Goal: Information Seeking & Learning: Learn about a topic

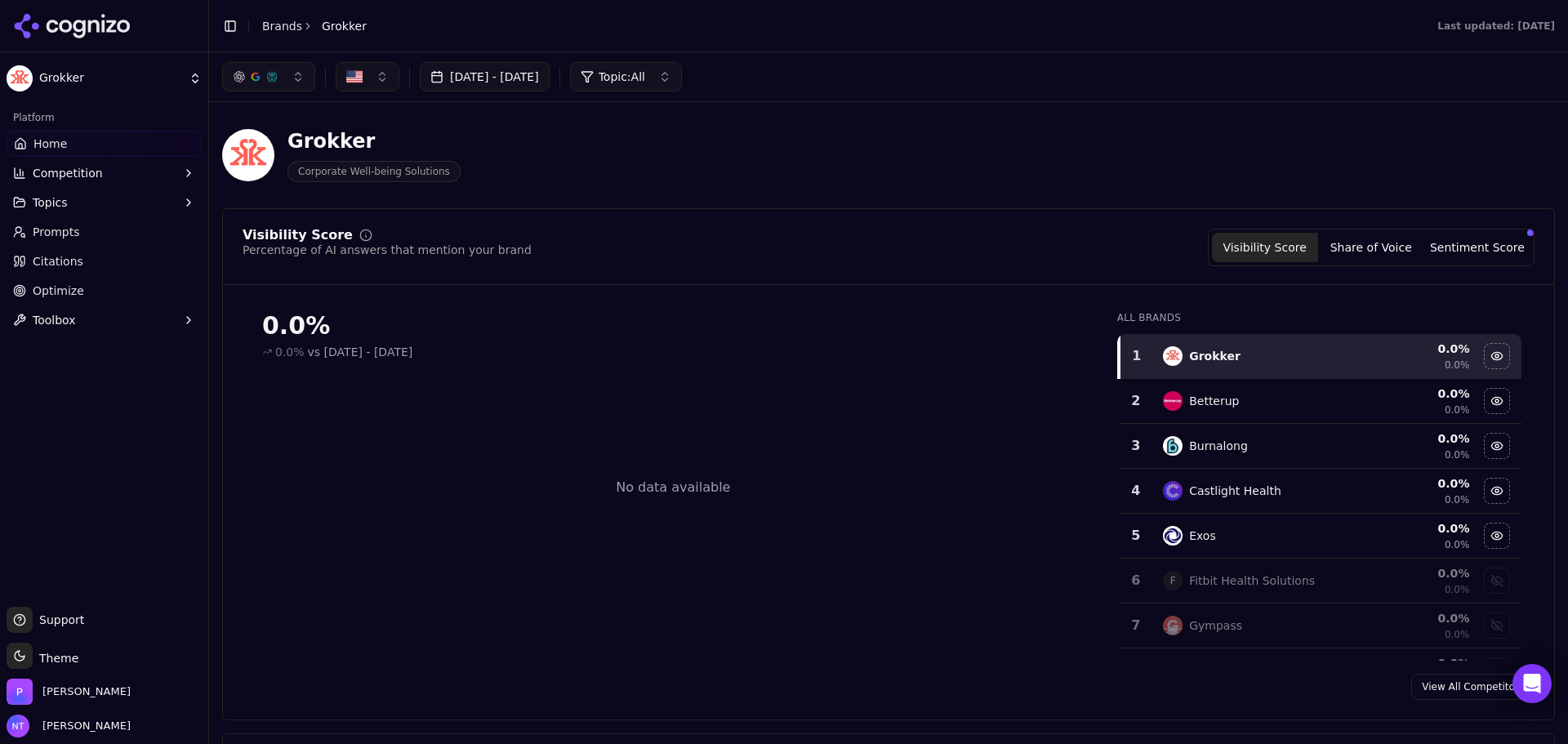
click at [98, 21] on icon at bounding box center [72, 26] width 118 height 25
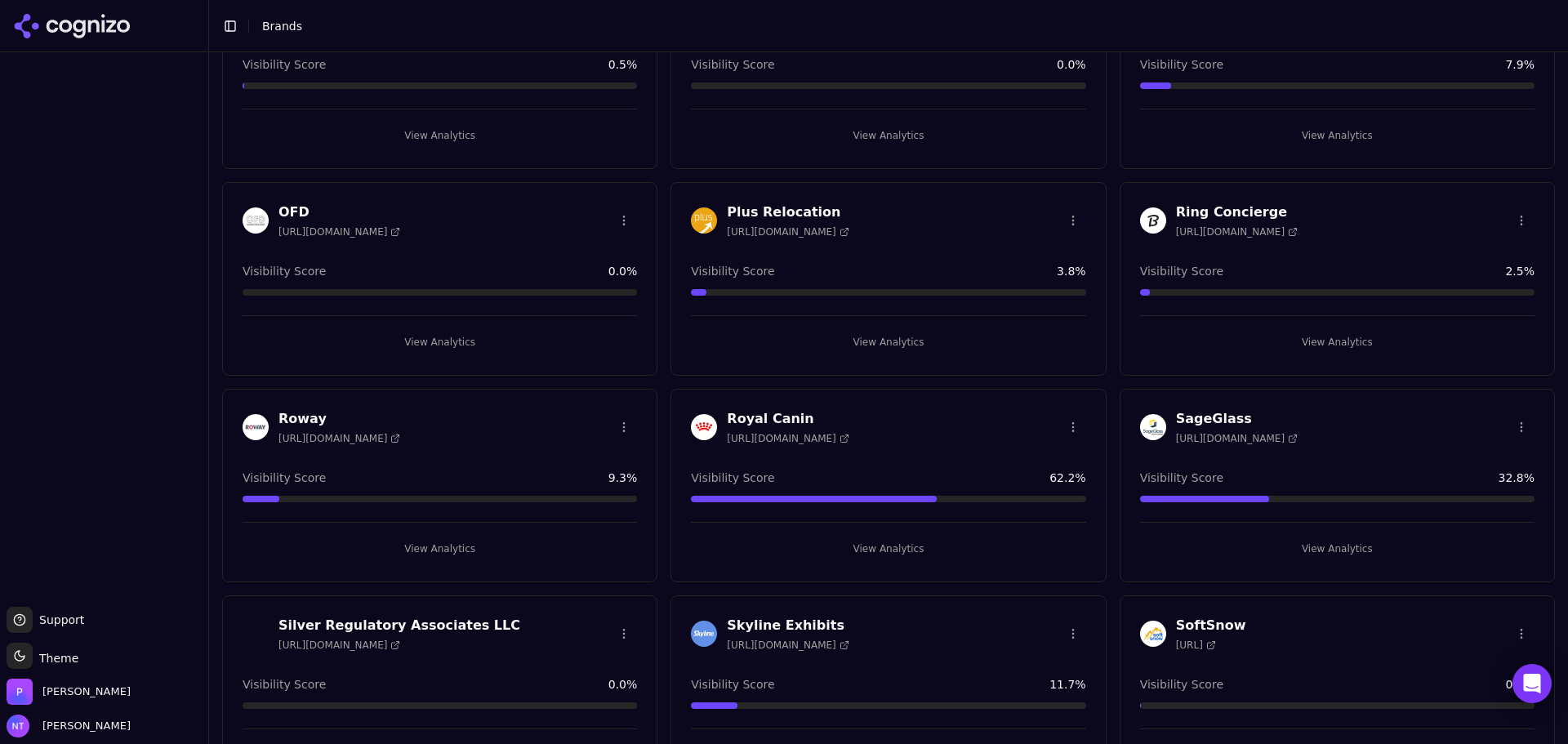
scroll to position [2130, 0]
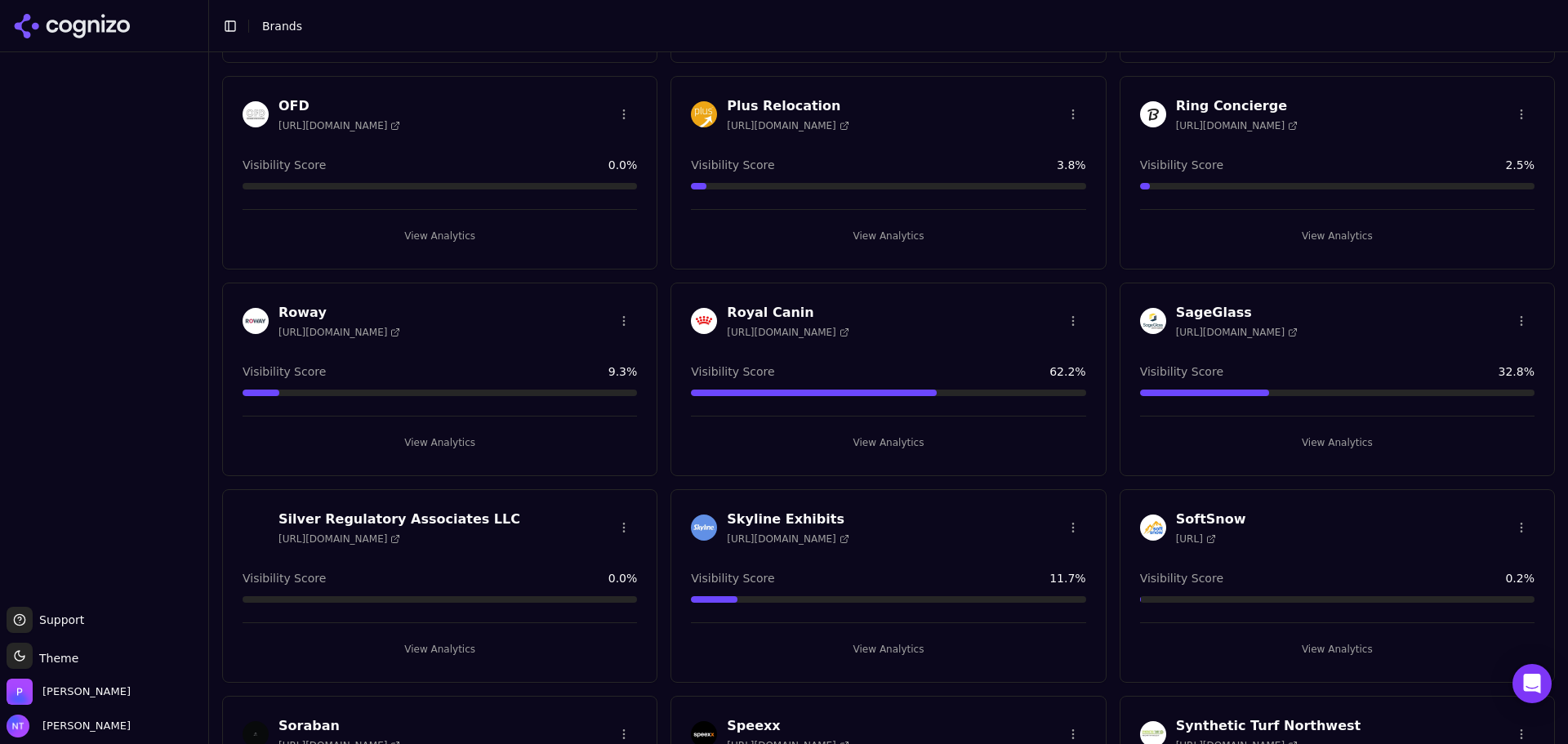
click at [866, 238] on button "View Analytics" at bounding box center [888, 236] width 395 height 26
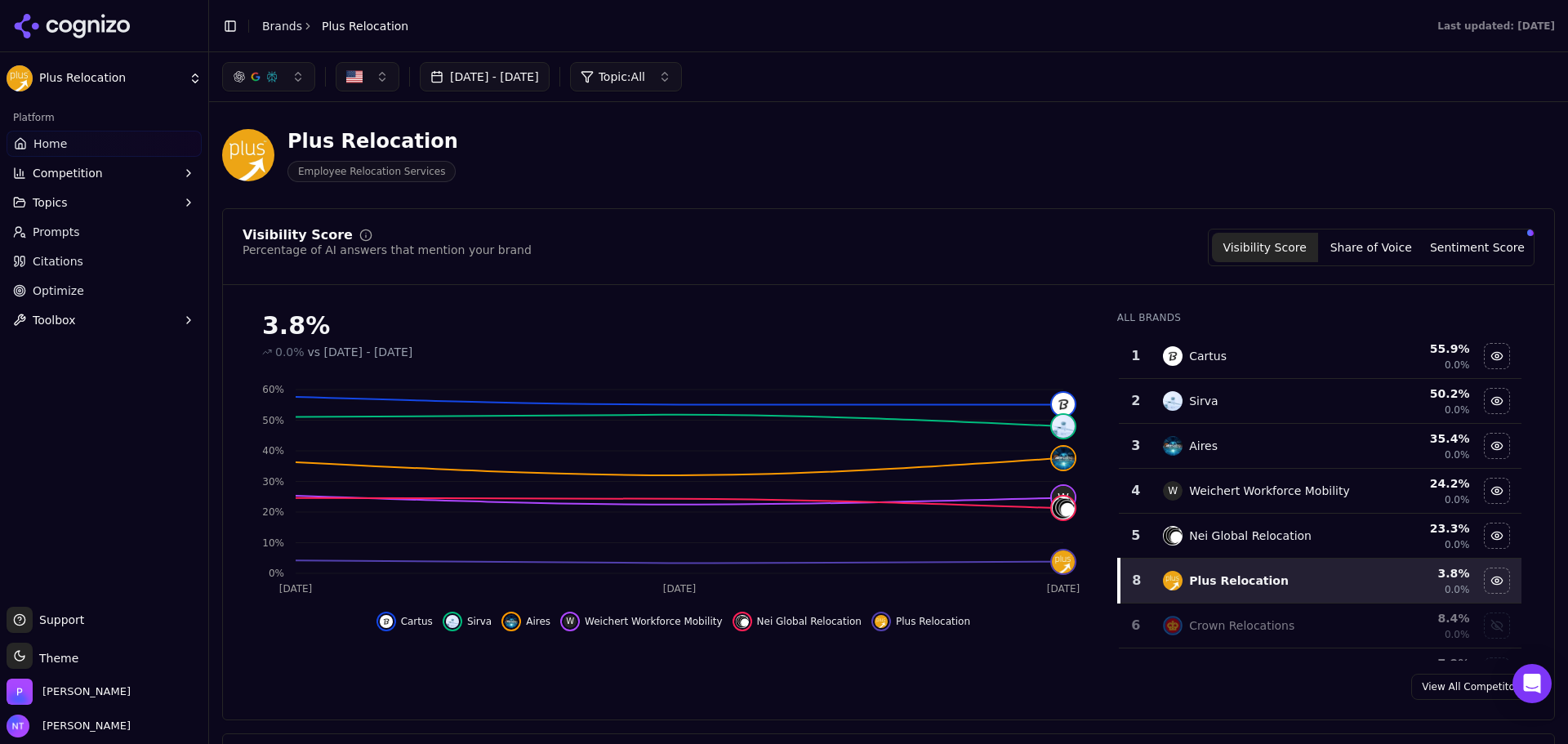
click at [117, 267] on link "Citations" at bounding box center [104, 262] width 195 height 26
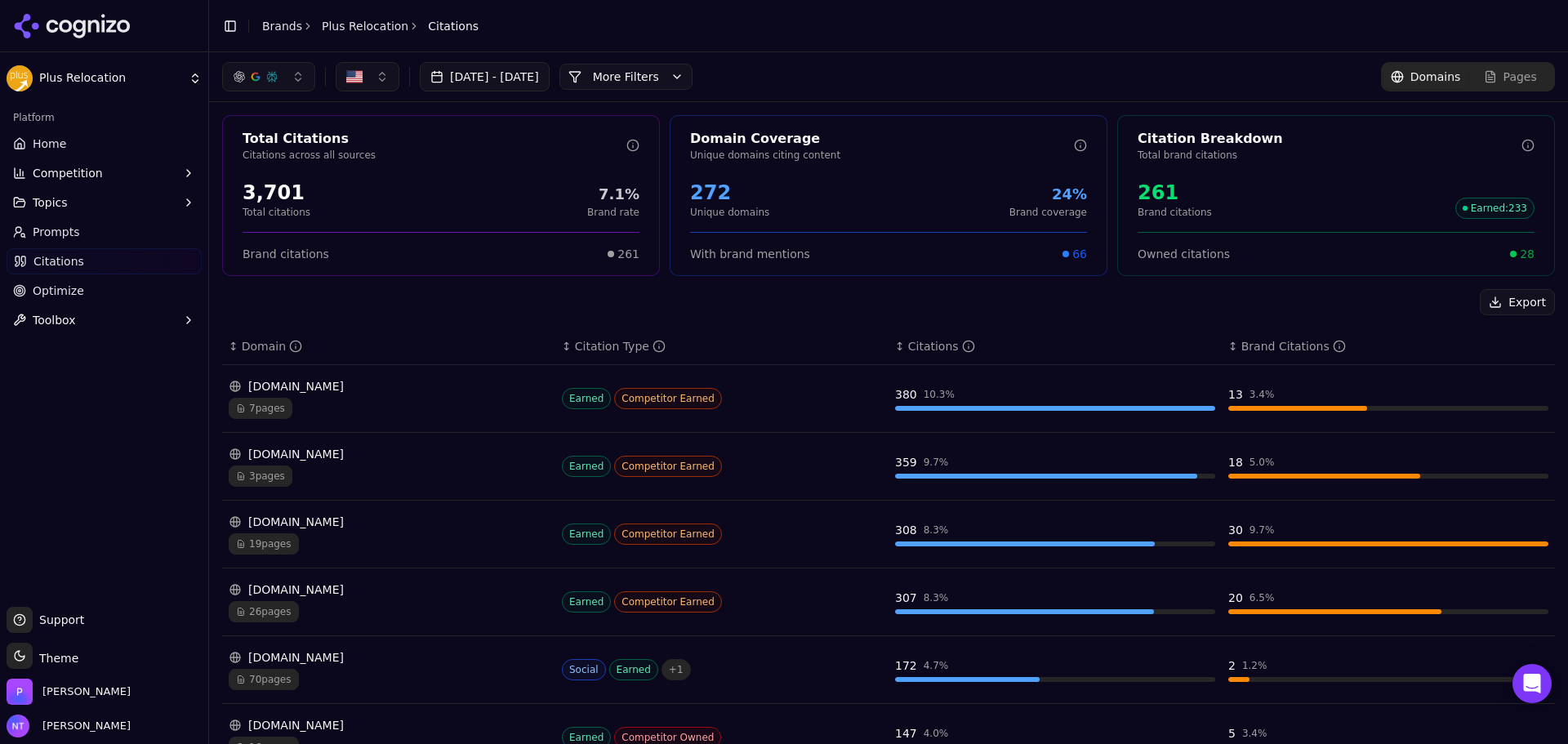
click at [693, 65] on button "More Filters" at bounding box center [626, 77] width 133 height 26
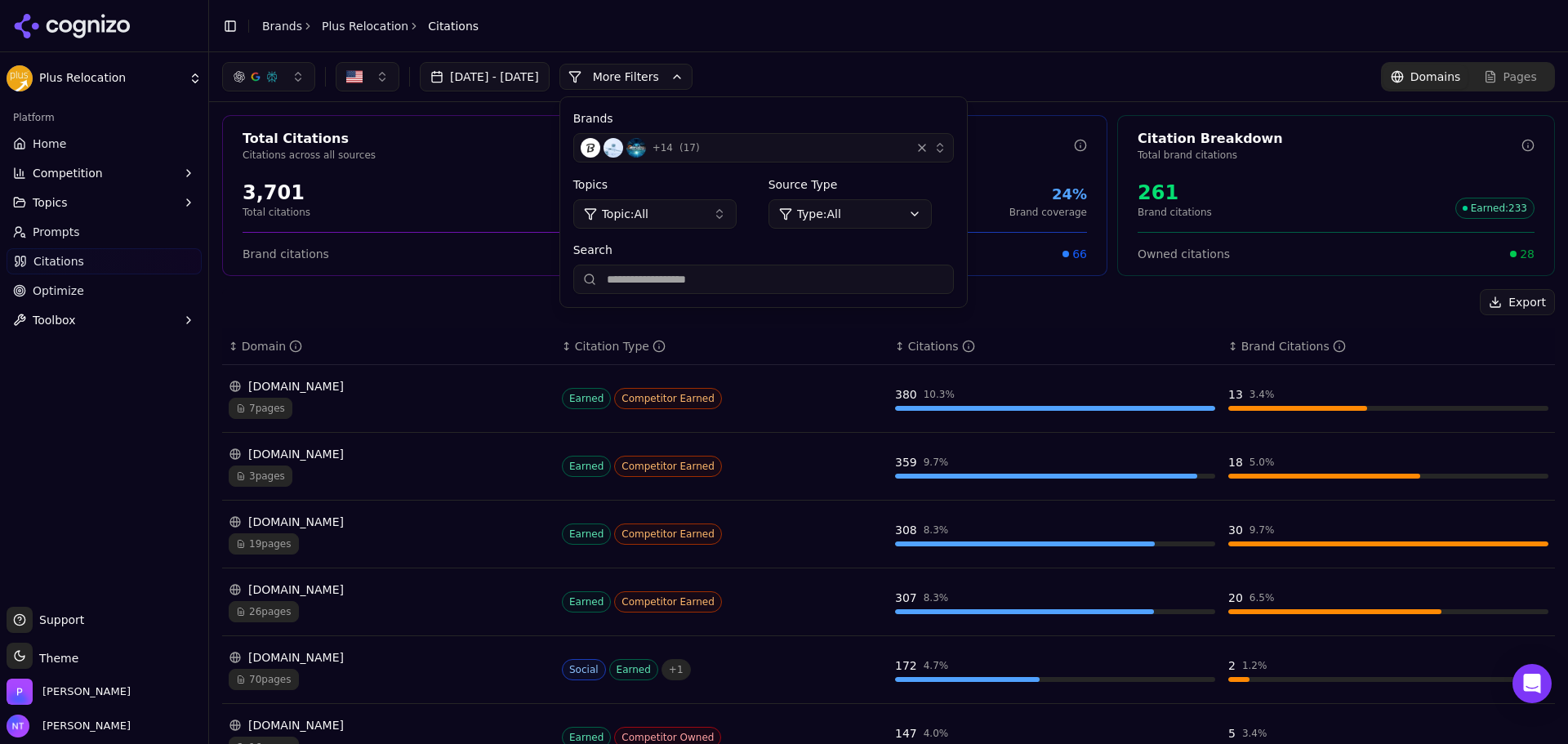
click at [930, 147] on div "button" at bounding box center [922, 148] width 16 height 16
click at [900, 143] on div "+ 14 ( 17 )" at bounding box center [743, 148] width 323 height 20
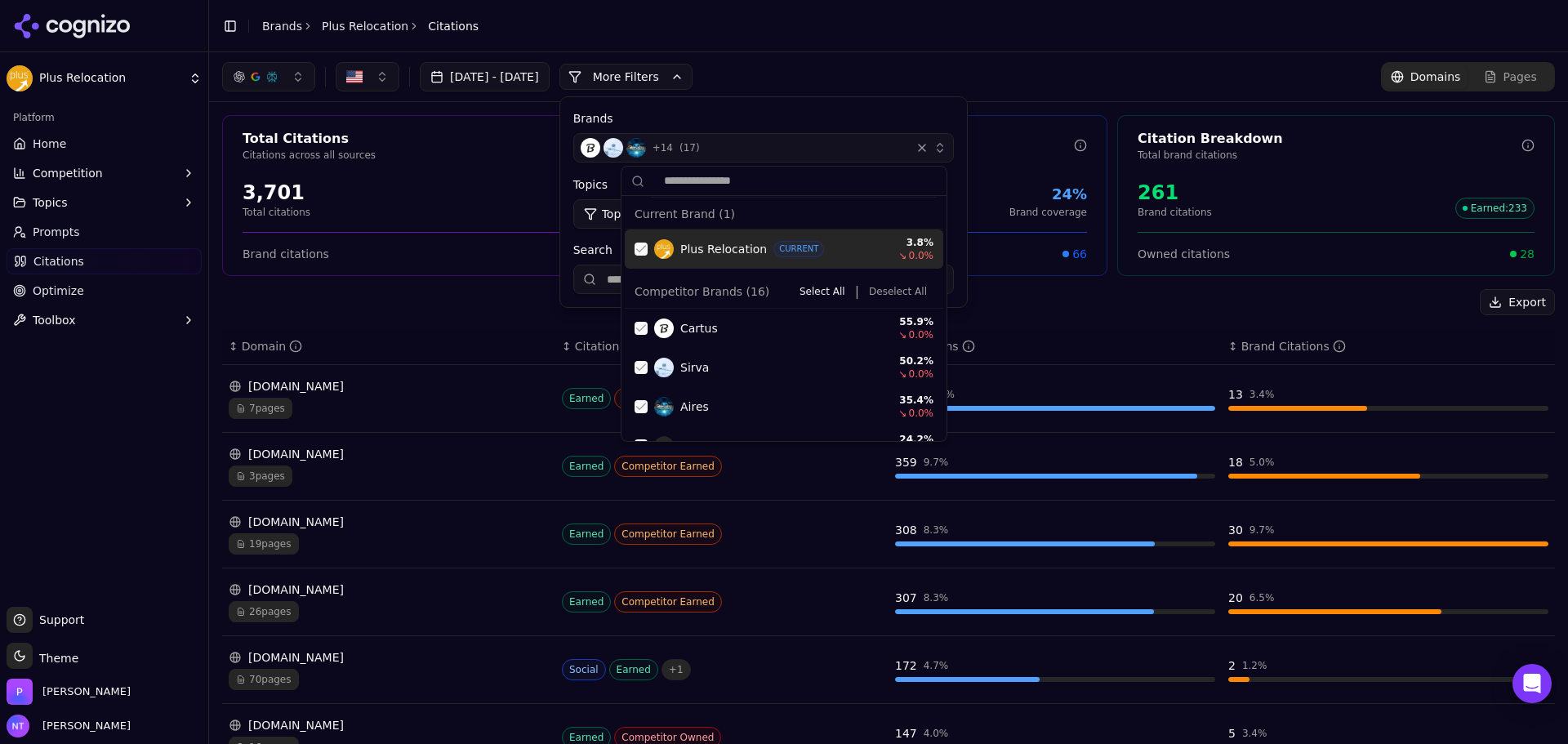
click at [639, 245] on div "Suggestions" at bounding box center [641, 249] width 13 height 13
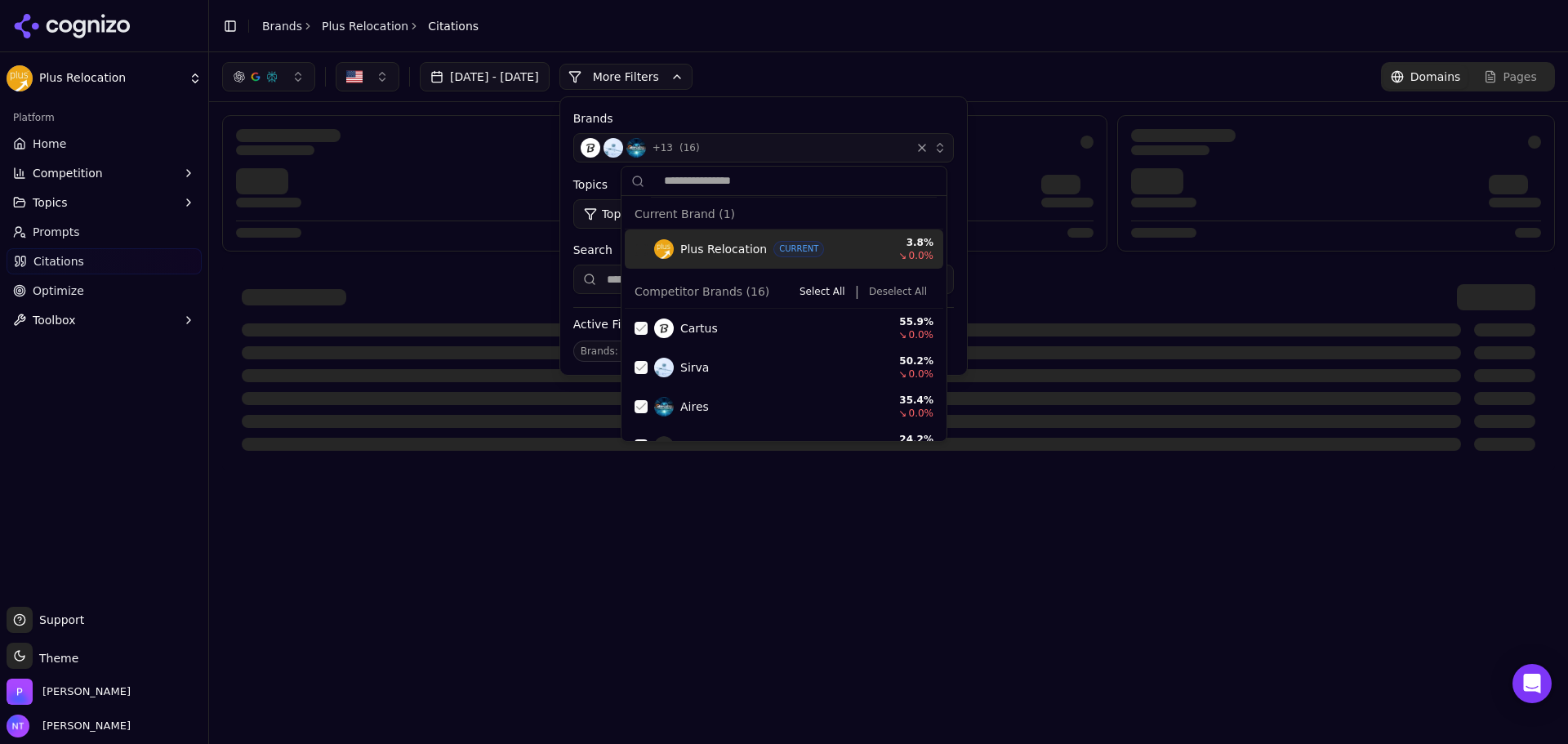
click at [904, 291] on button "Deselect All" at bounding box center [898, 291] width 71 height 20
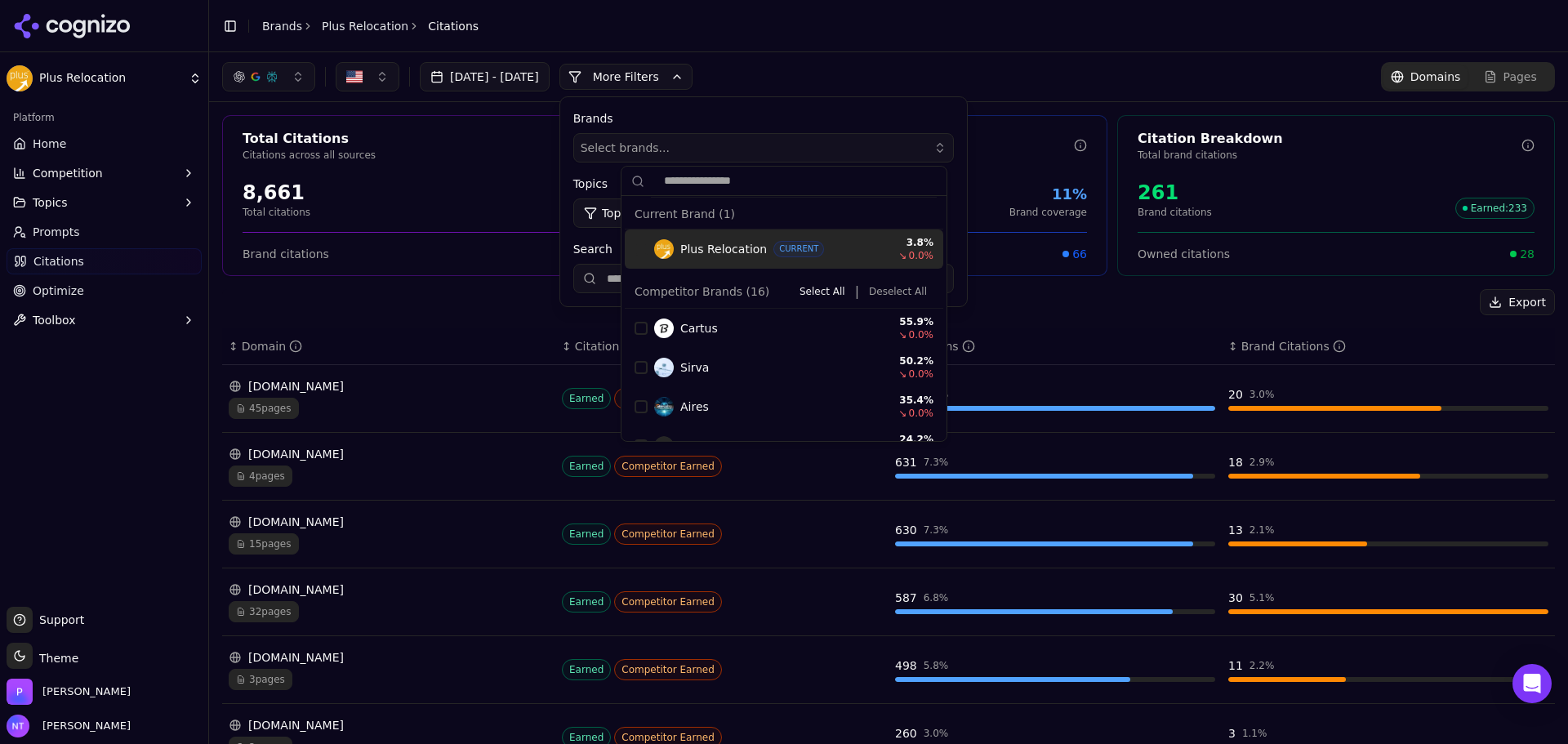
click at [927, 55] on div "[DATE] - [DATE] More More Filters Brands Select brands... Topics Topic: All Sou…" at bounding box center [889, 77] width 1359 height 49
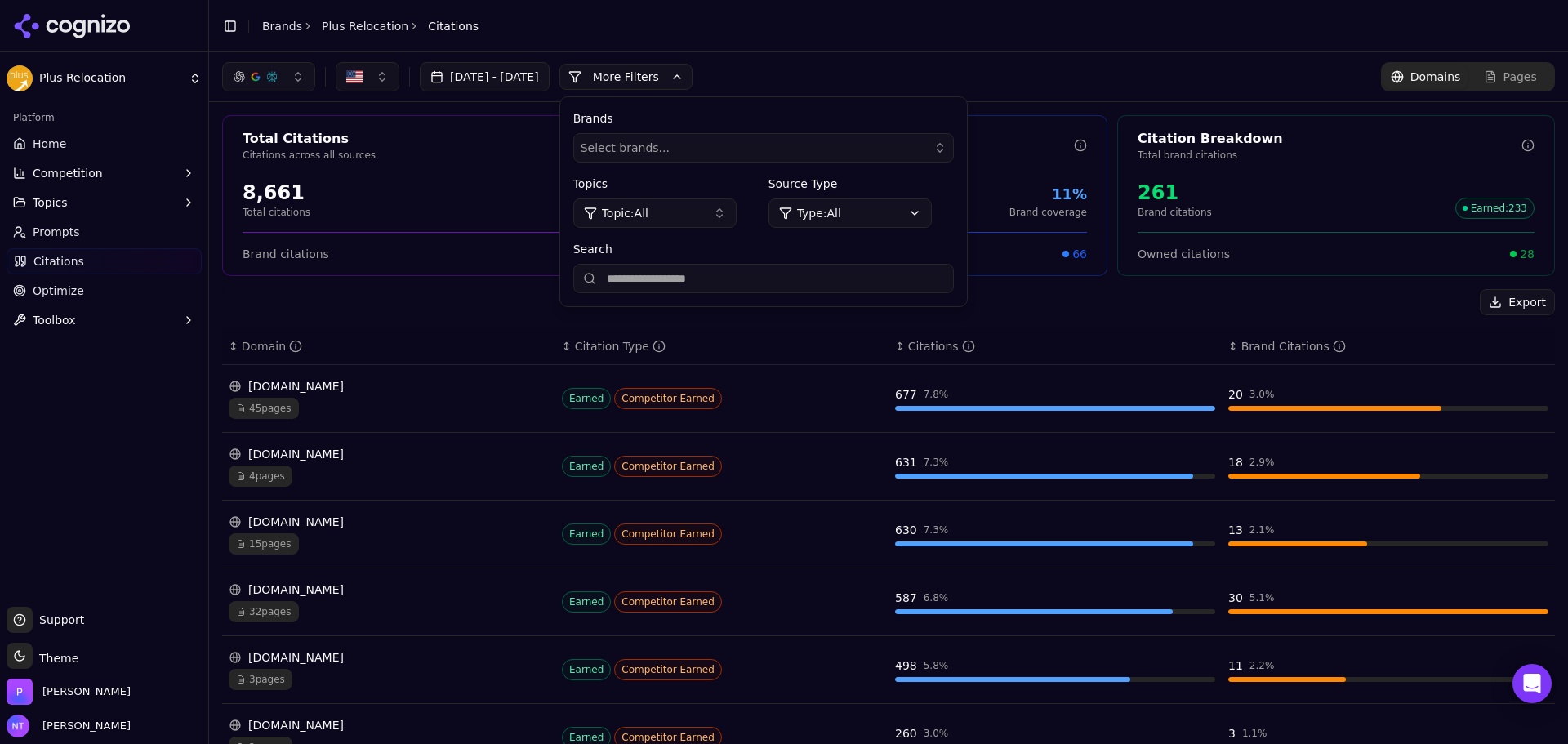
click at [451, 463] on div "[DOMAIN_NAME] 4 pages" at bounding box center [389, 467] width 320 height 41
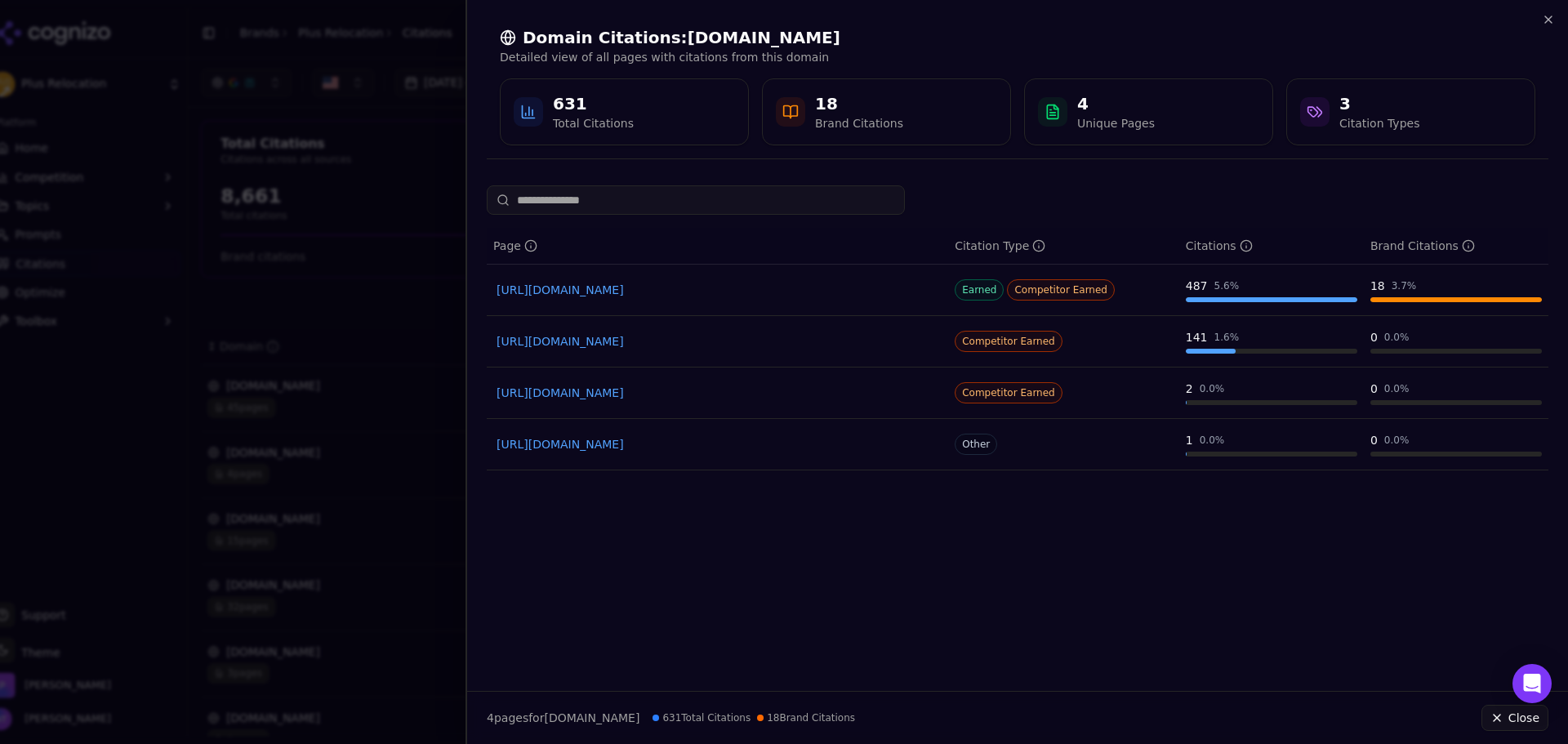
click at [398, 231] on div at bounding box center [784, 372] width 1568 height 744
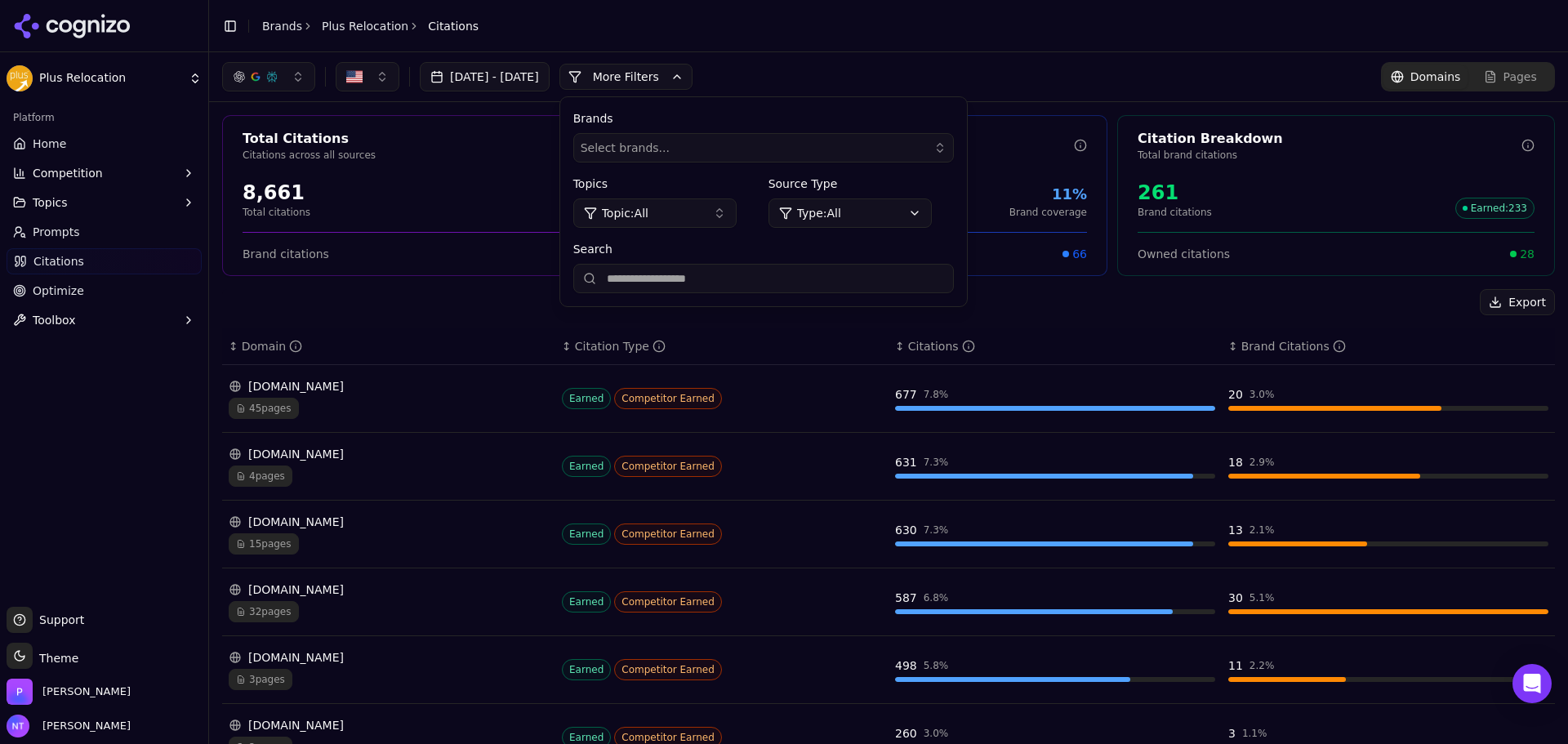
scroll to position [82, 0]
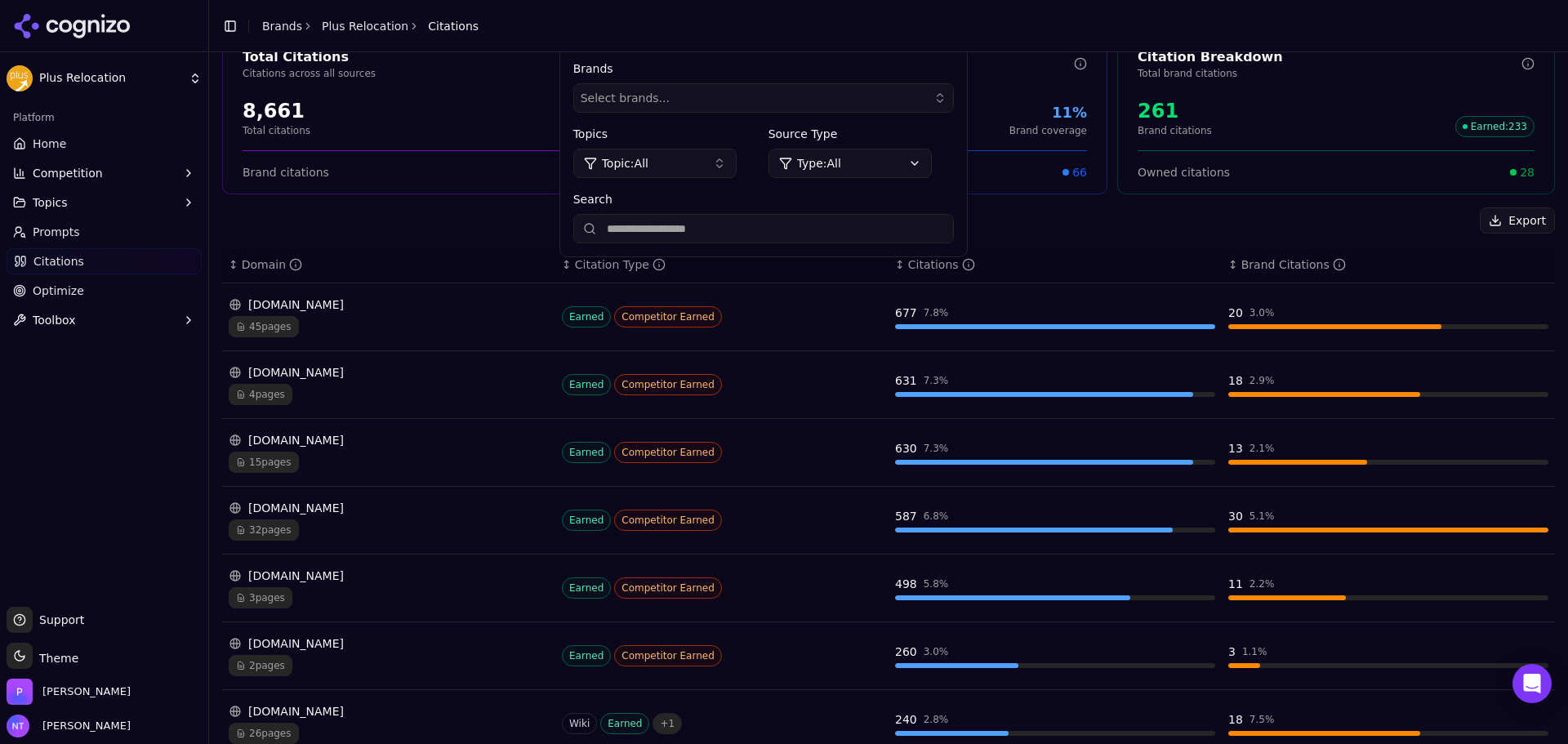
click at [380, 454] on div "15 pages" at bounding box center [389, 462] width 320 height 21
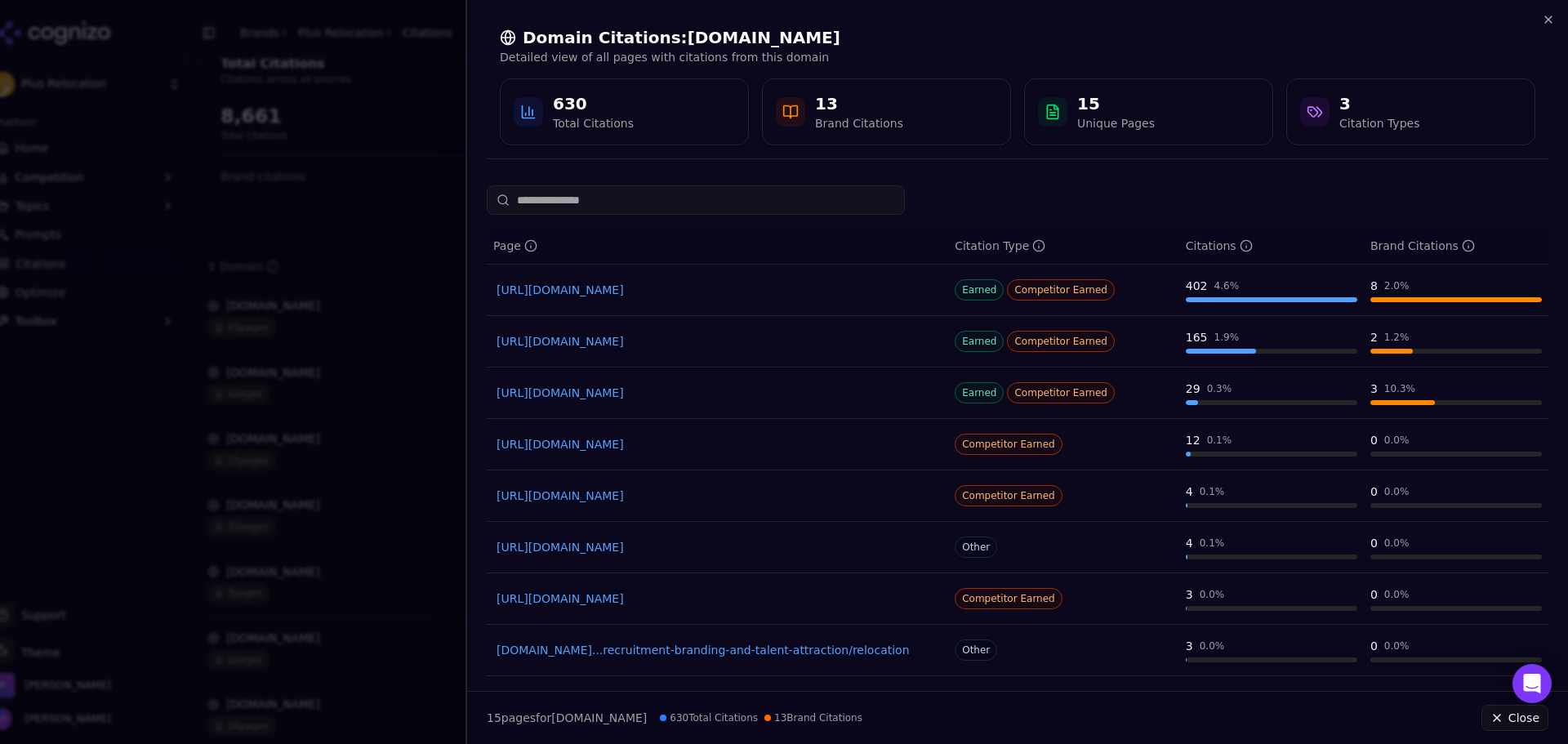
click at [816, 295] on link "[URL][DOMAIN_NAME]" at bounding box center [717, 290] width 442 height 16
click at [1552, 22] on icon "button" at bounding box center [1548, 20] width 13 height 13
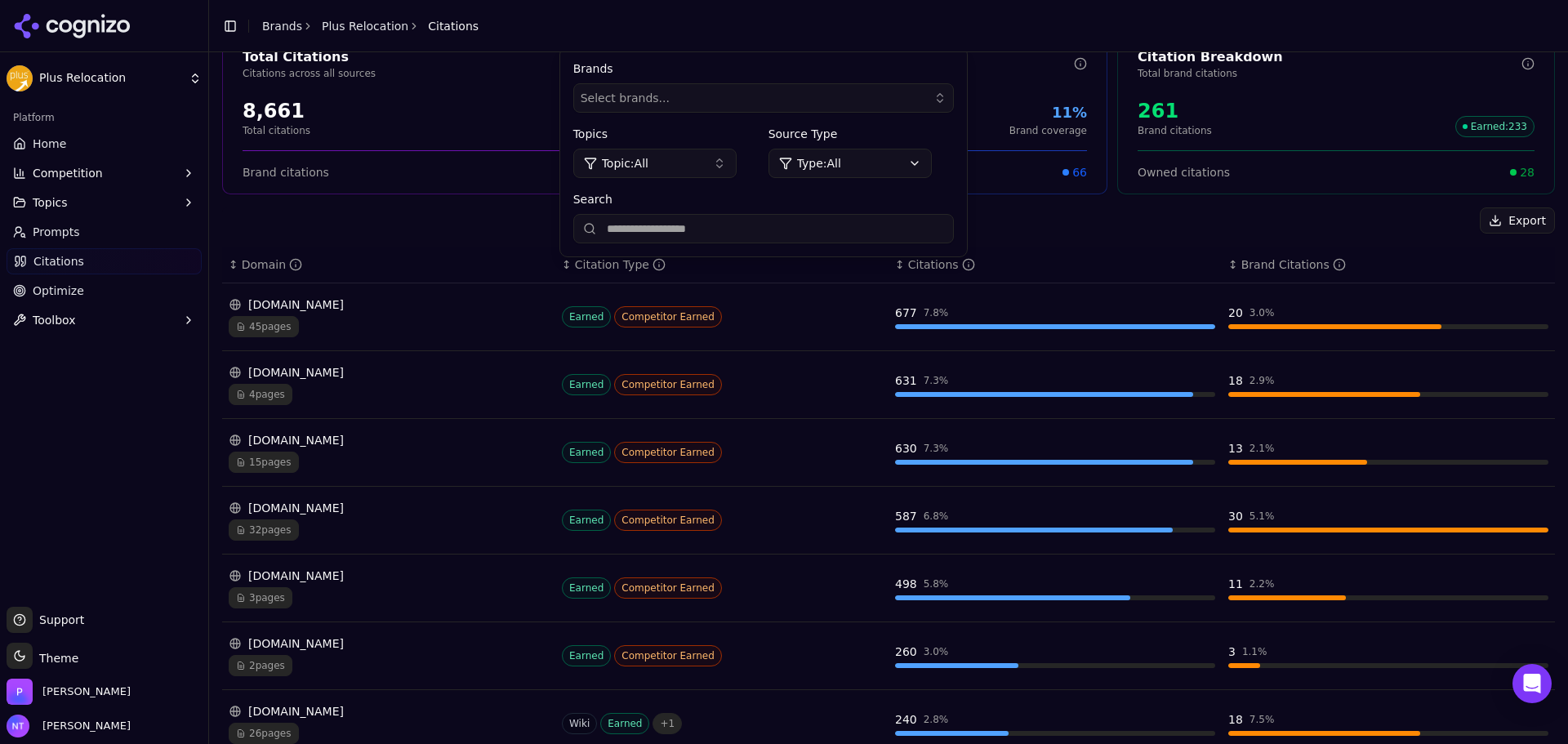
scroll to position [326, 0]
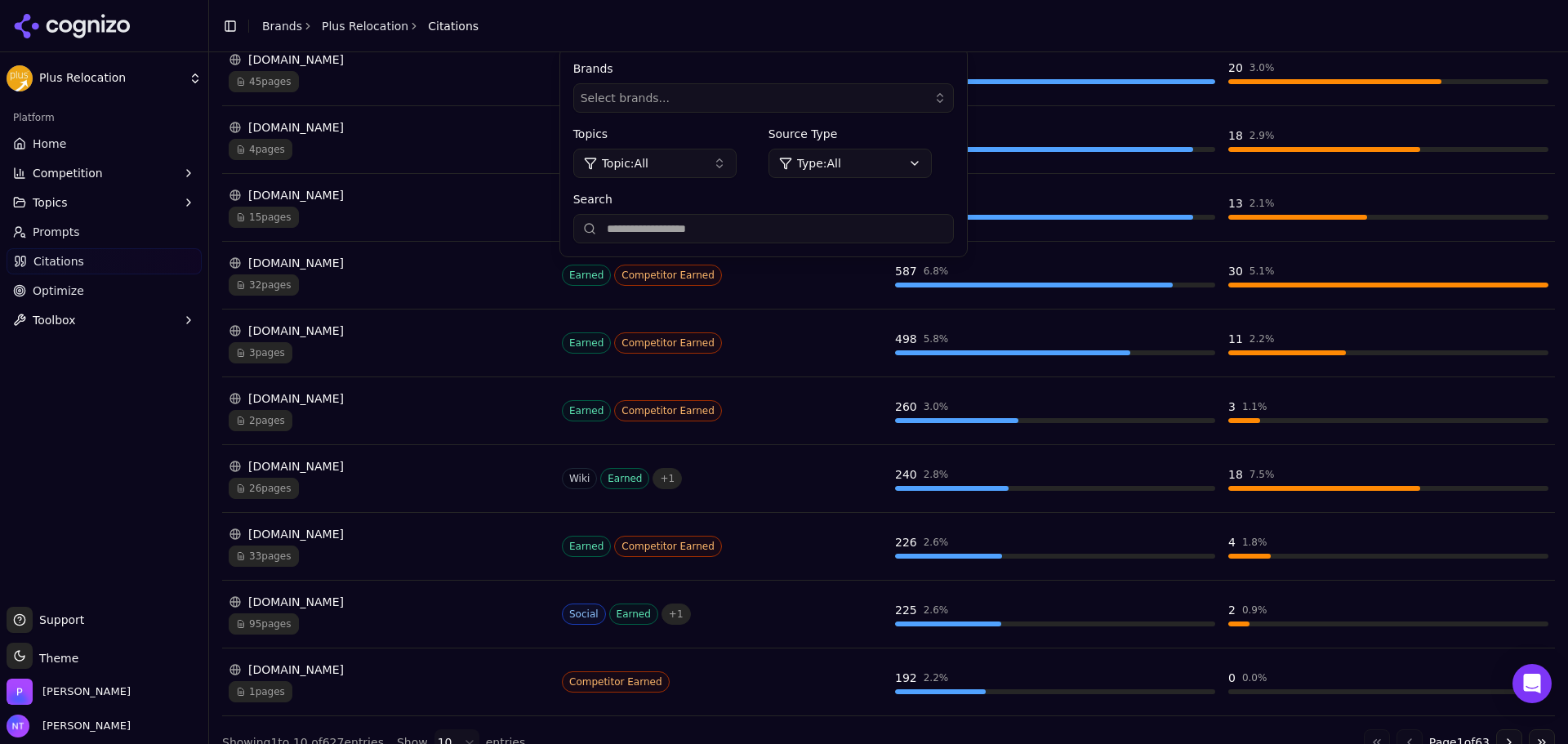
click at [309, 600] on div "[DOMAIN_NAME]" at bounding box center [389, 602] width 320 height 16
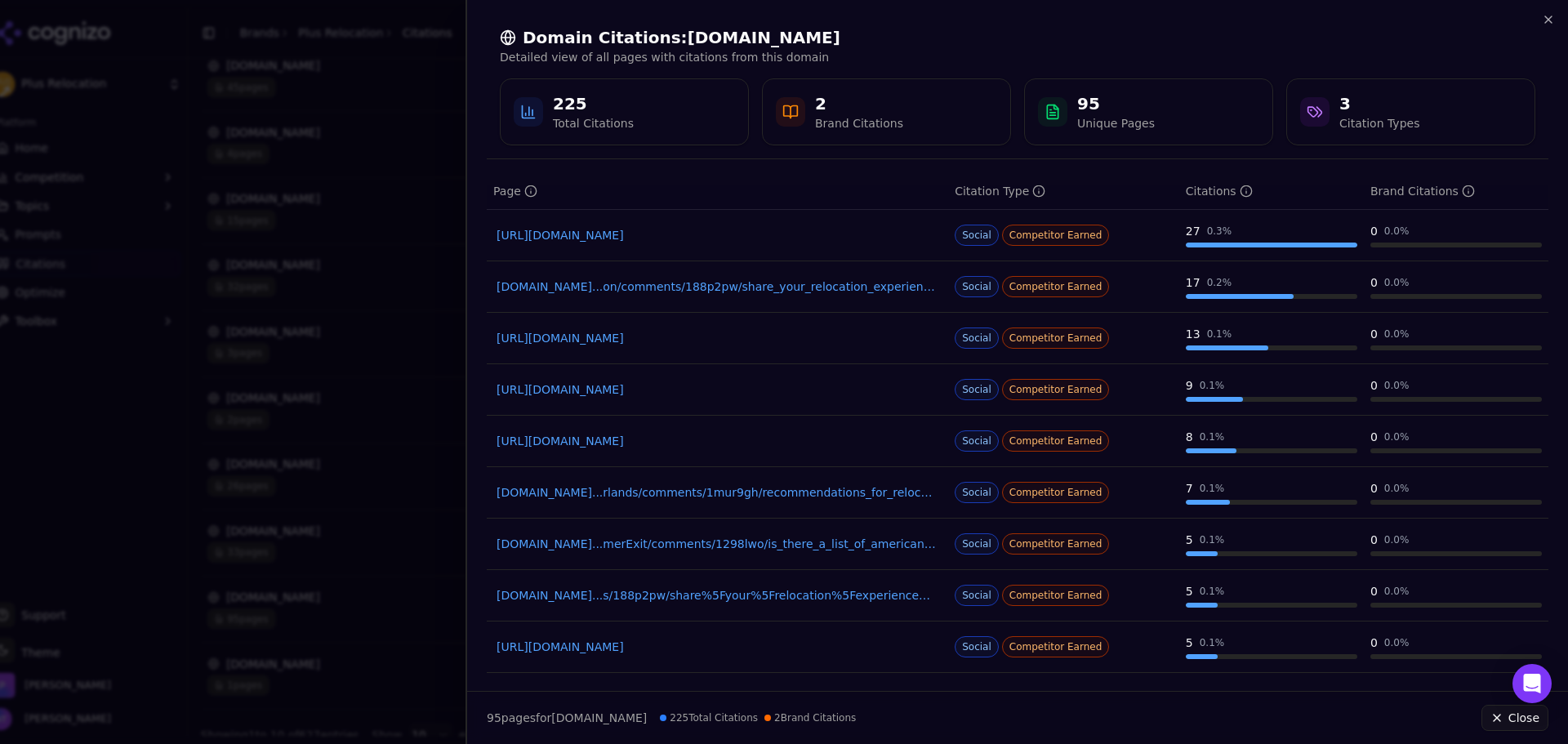
scroll to position [0, 0]
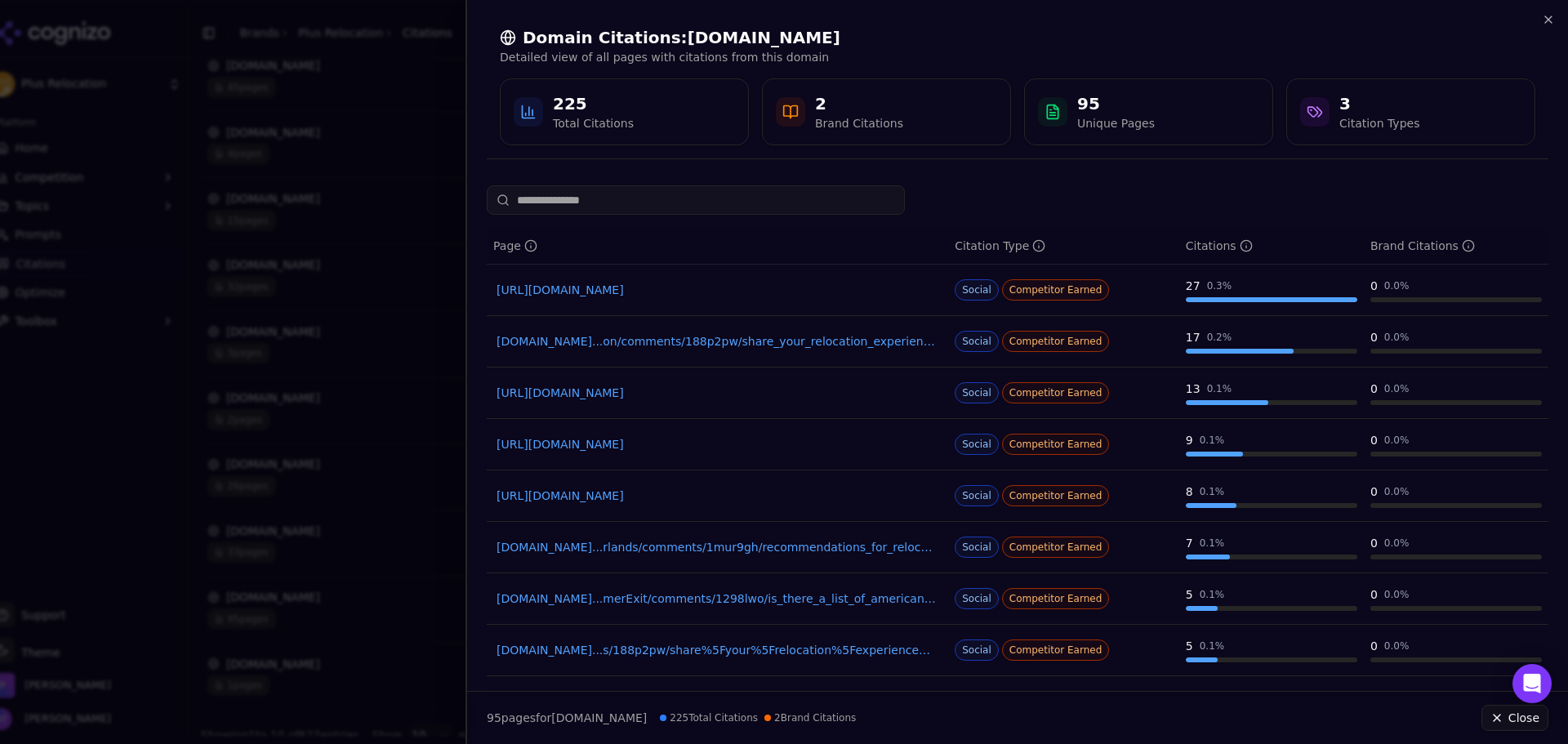
click at [1552, 11] on div "Domain Citations: [DOMAIN_NAME] Detailed view of all pages with citations from …" at bounding box center [1017, 86] width 1101 height 172
click at [1547, 16] on icon "button" at bounding box center [1548, 20] width 13 height 13
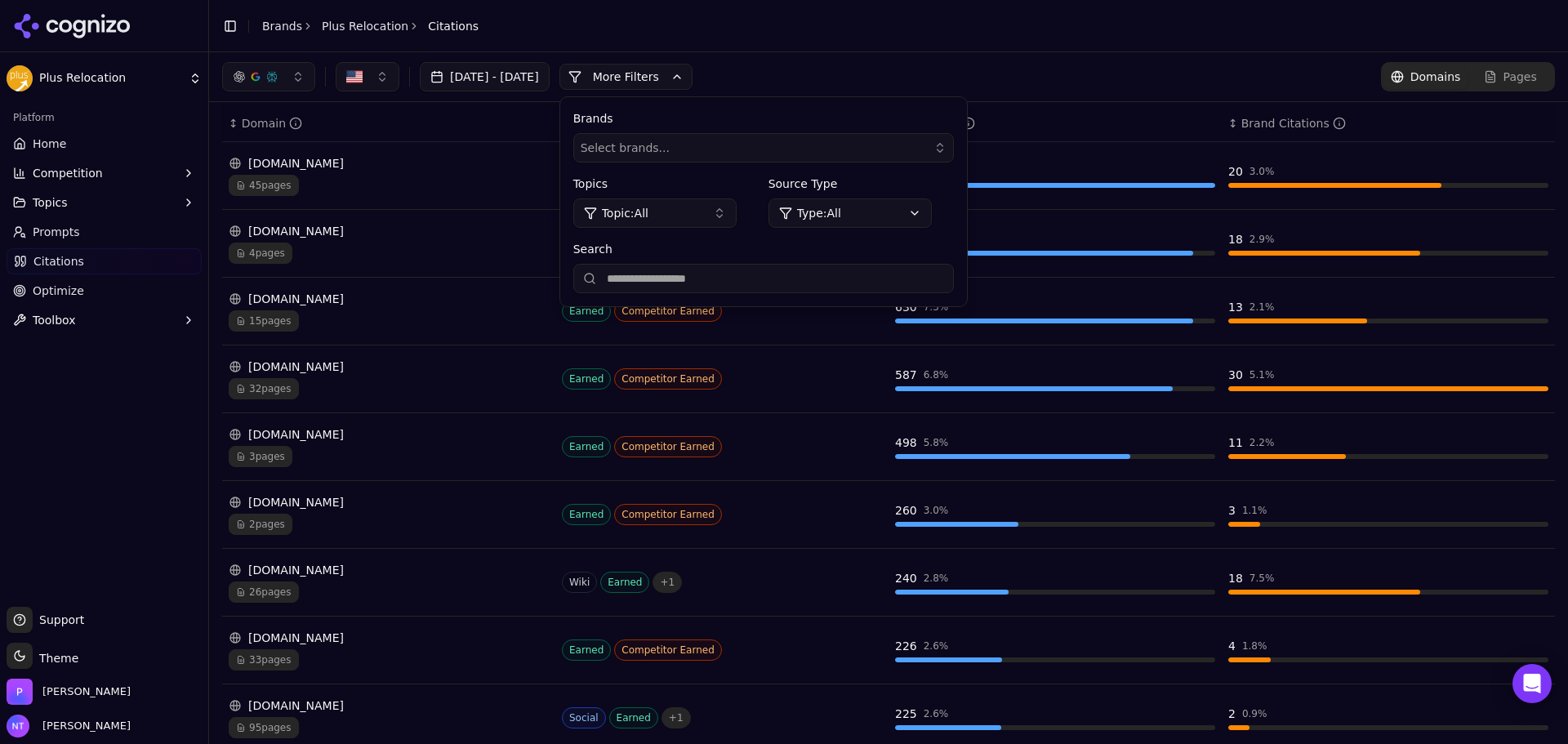
scroll to position [163, 0]
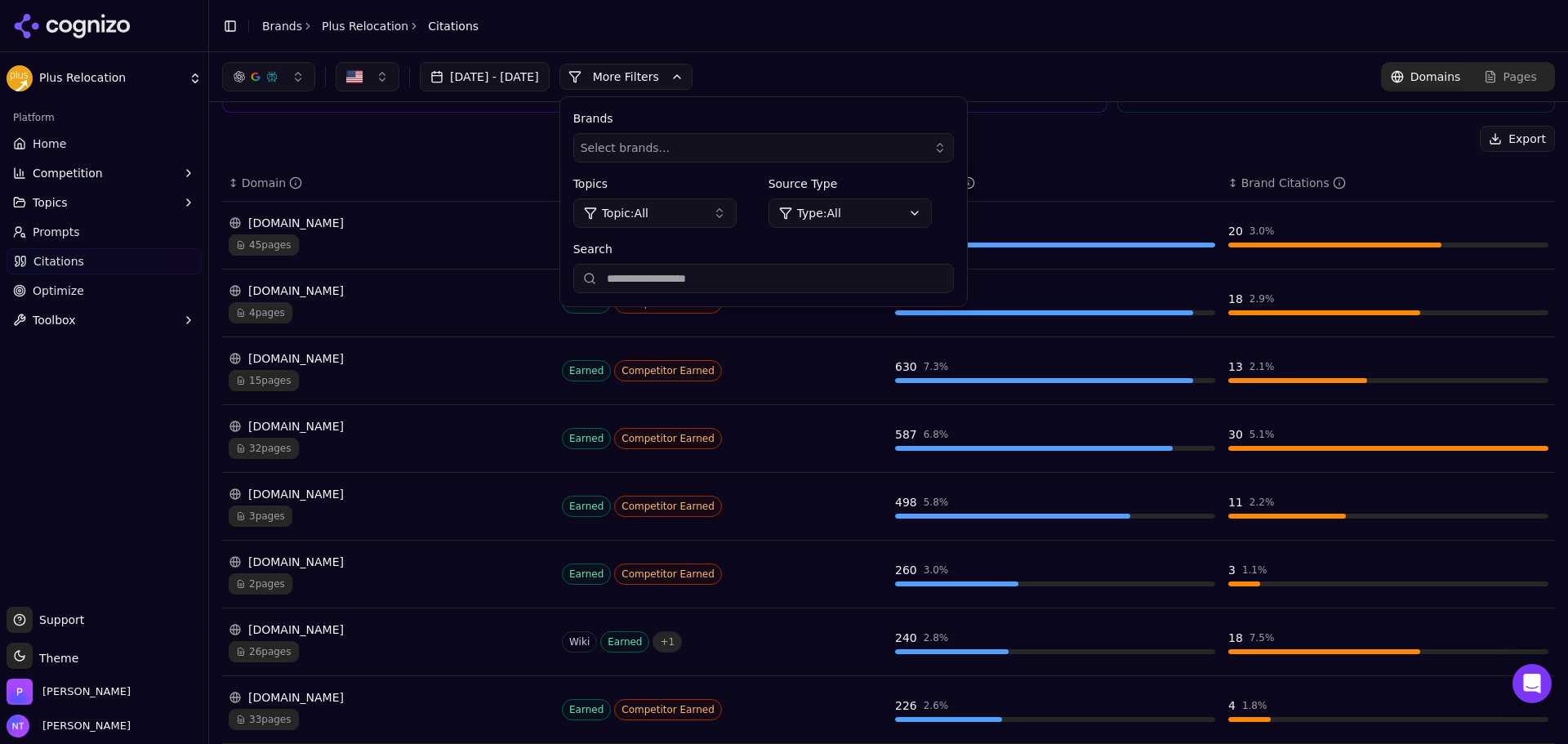
click at [119, 466] on div "Platform Home Competition Topics Prompts Citations Optimize Toolbox" at bounding box center [104, 349] width 208 height 502
click at [667, 78] on button "More Filters" at bounding box center [626, 77] width 133 height 26
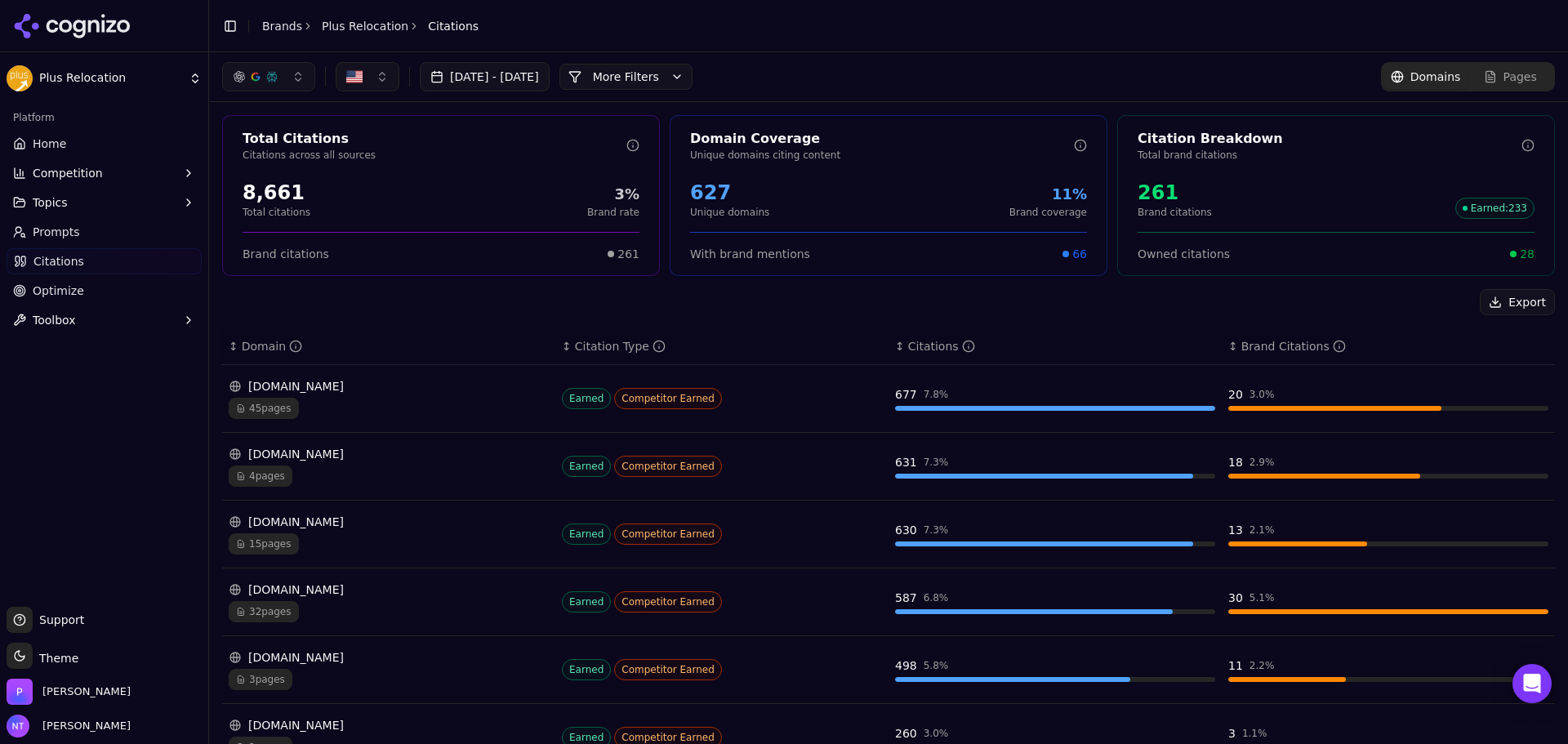
scroll to position [351, 0]
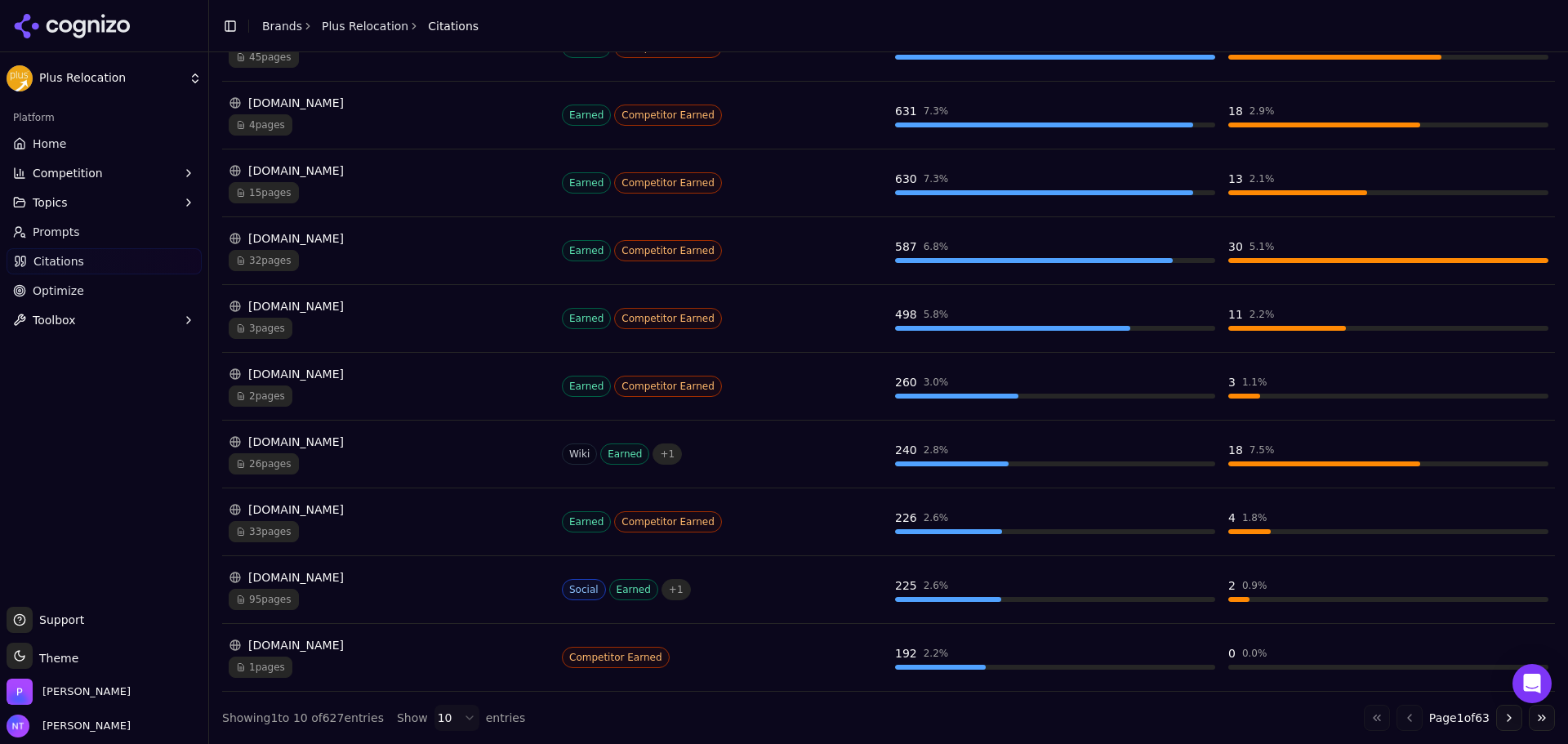
click at [331, 582] on div "[DOMAIN_NAME]" at bounding box center [389, 577] width 320 height 16
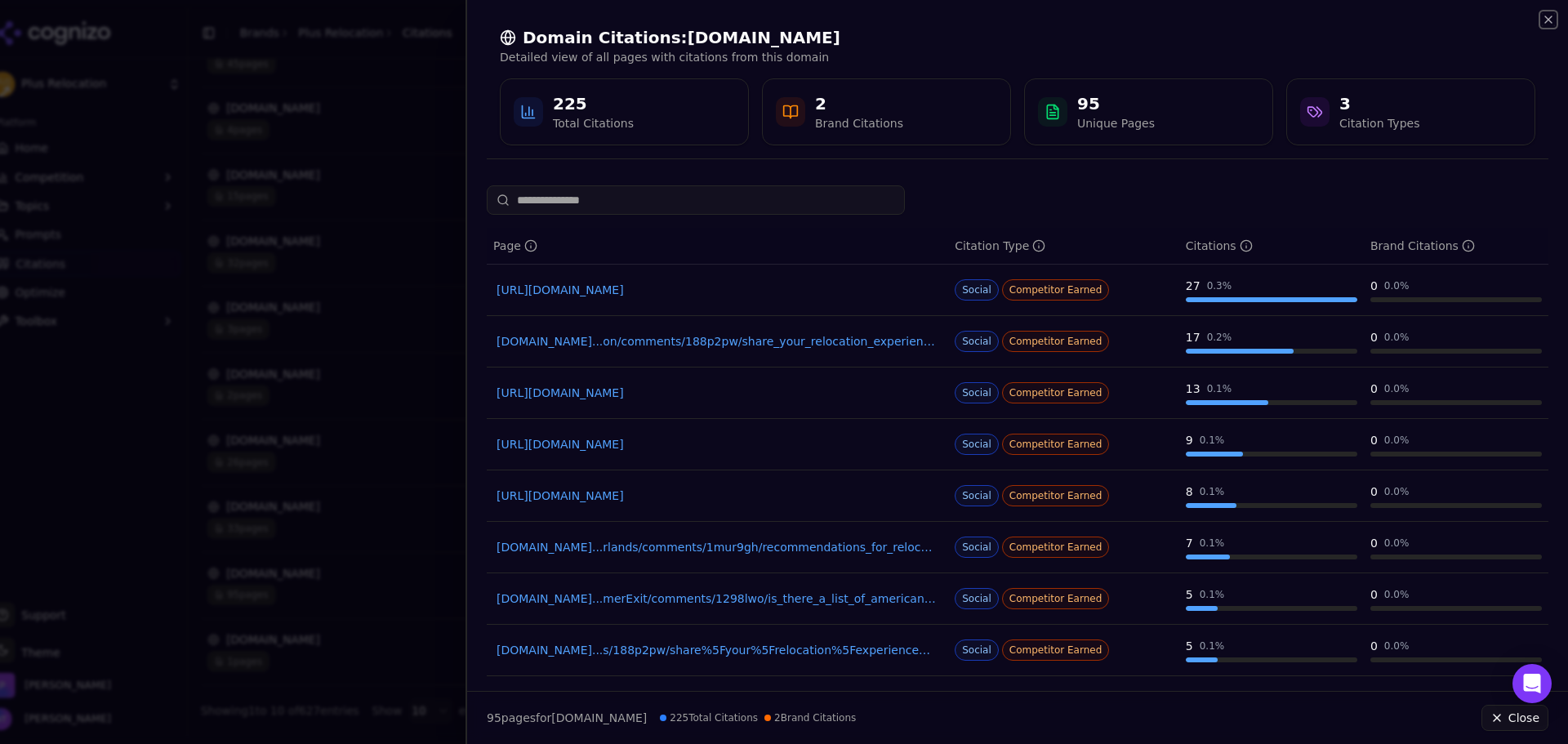
click at [1552, 25] on icon "button" at bounding box center [1548, 20] width 13 height 13
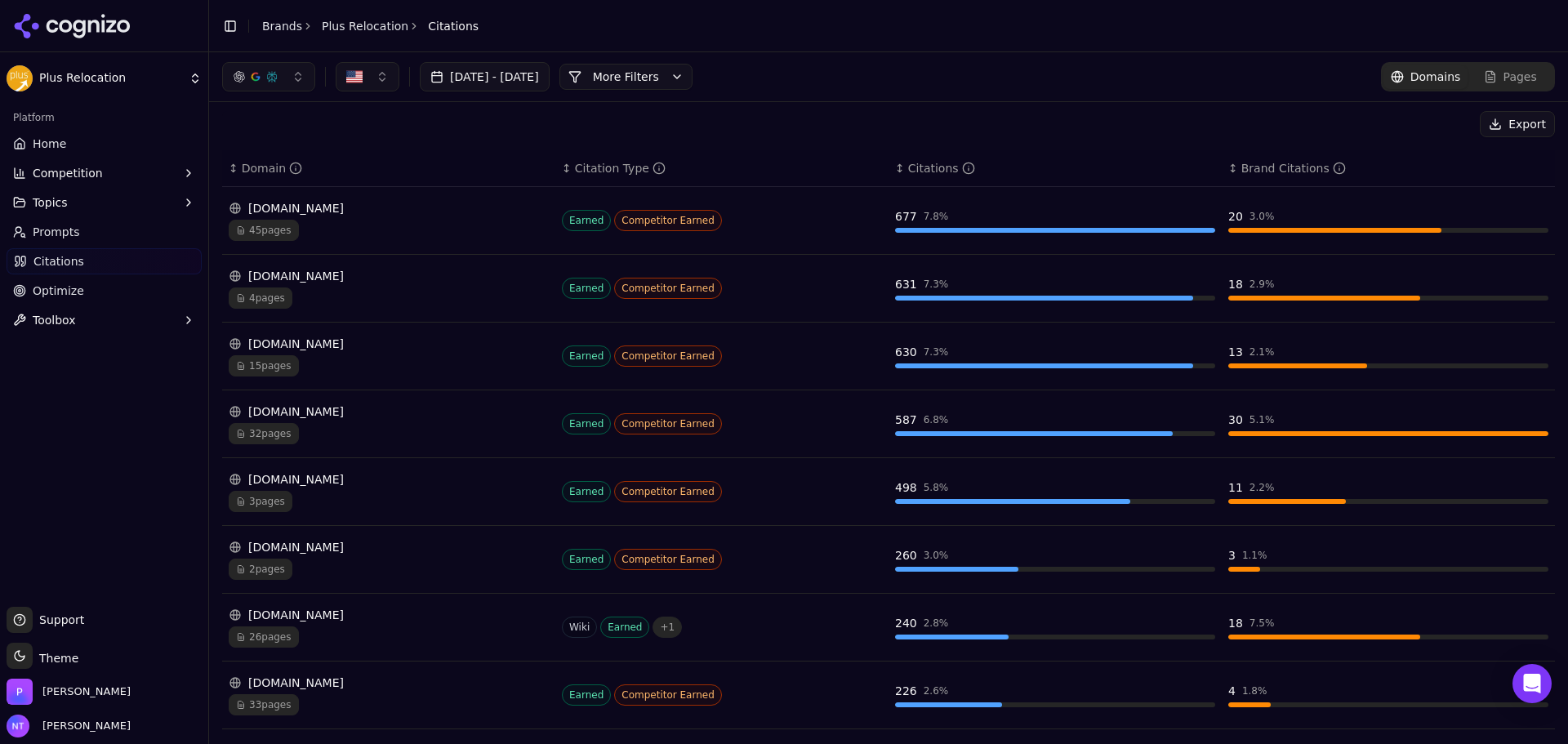
scroll to position [0, 0]
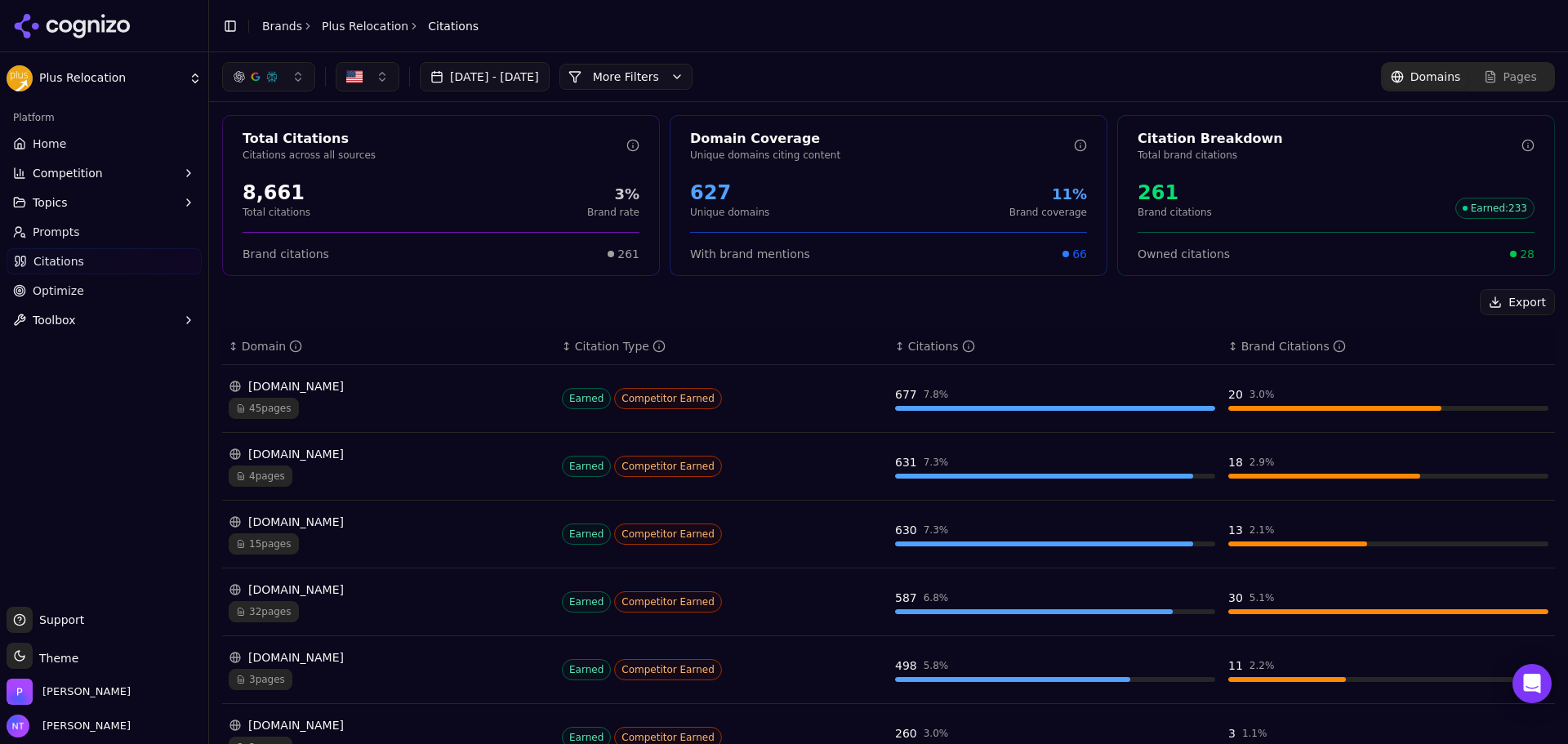
click at [693, 81] on button "More Filters" at bounding box center [626, 77] width 133 height 26
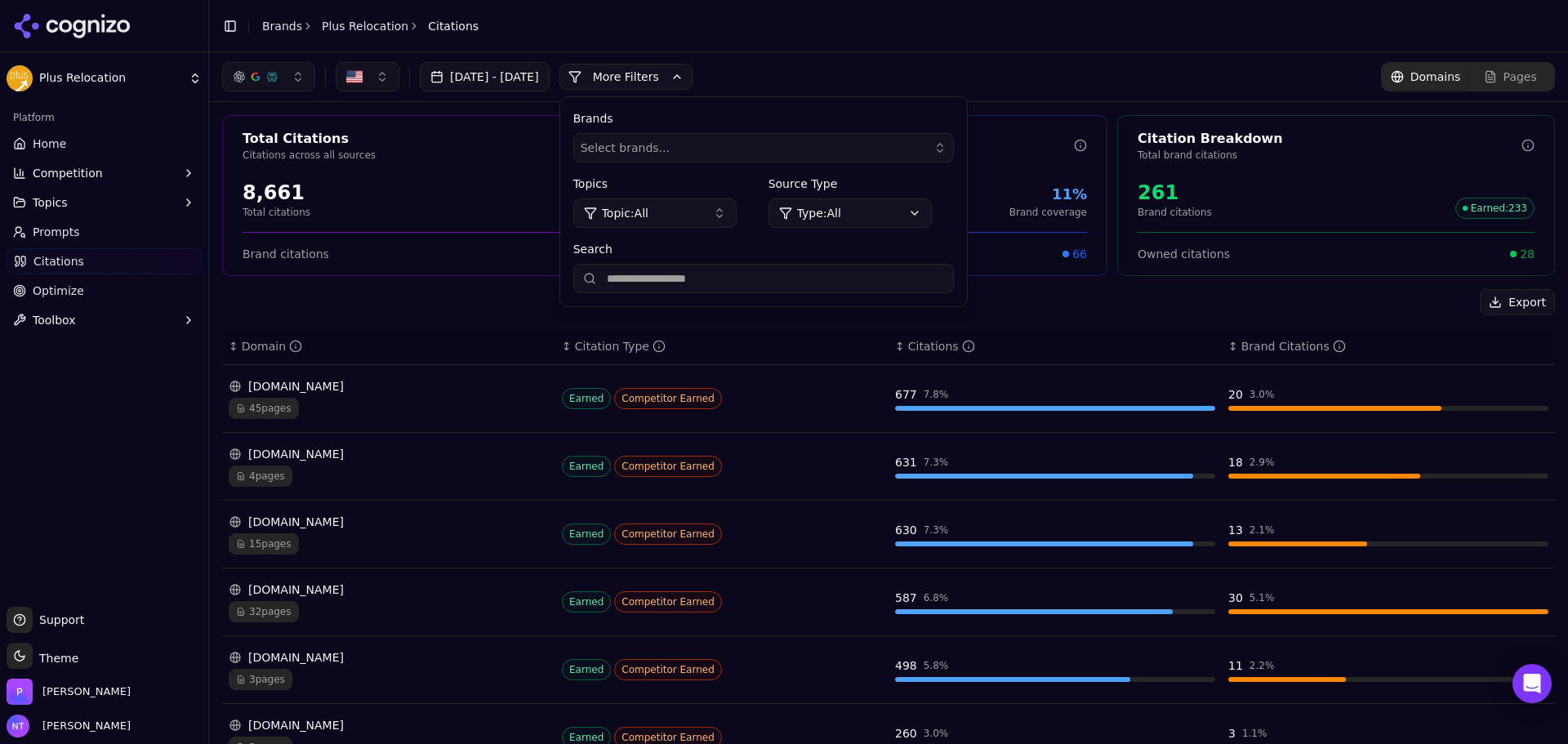
click at [717, 217] on button "Topic: All" at bounding box center [655, 213] width 163 height 30
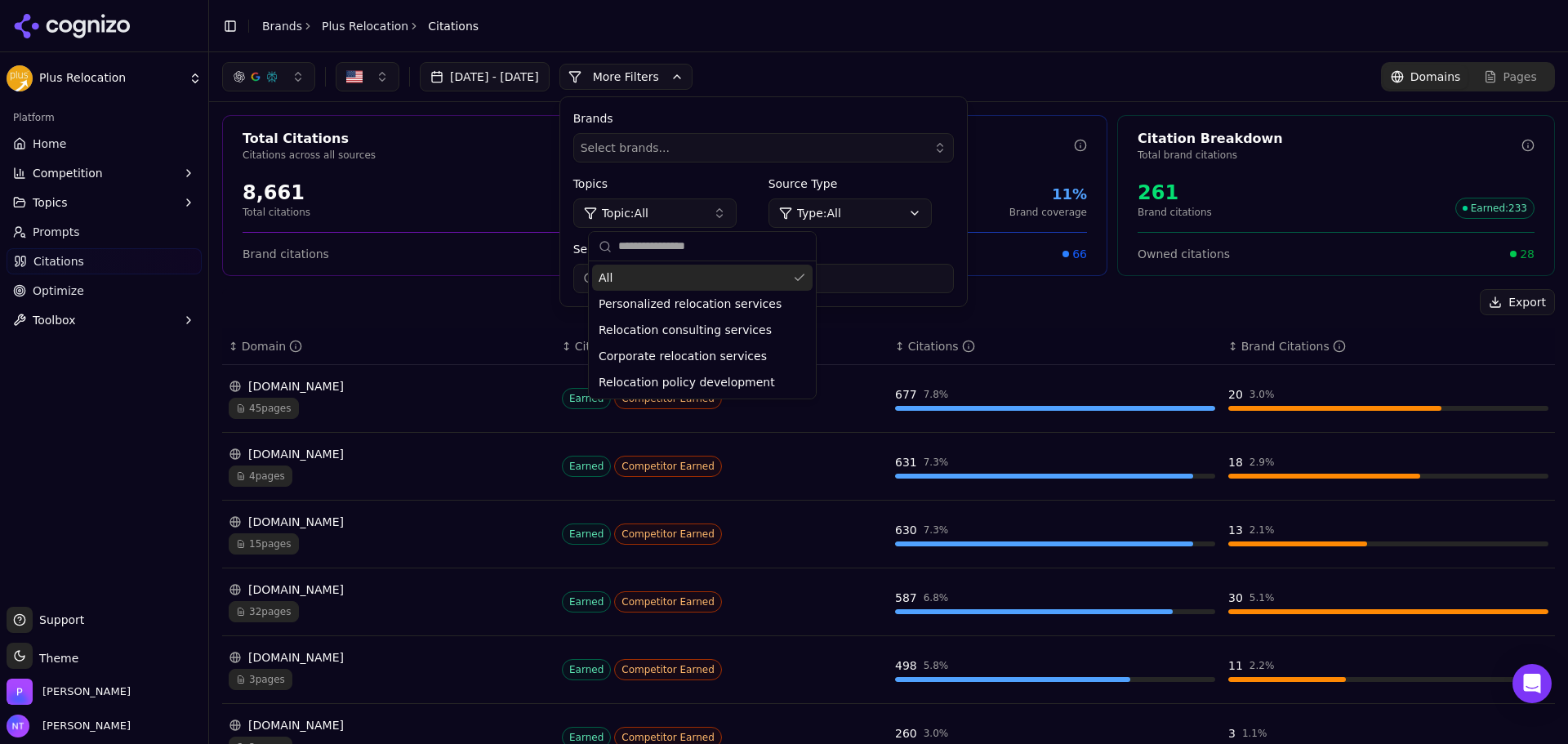
click at [717, 217] on button "Topic: All" at bounding box center [655, 213] width 163 height 30
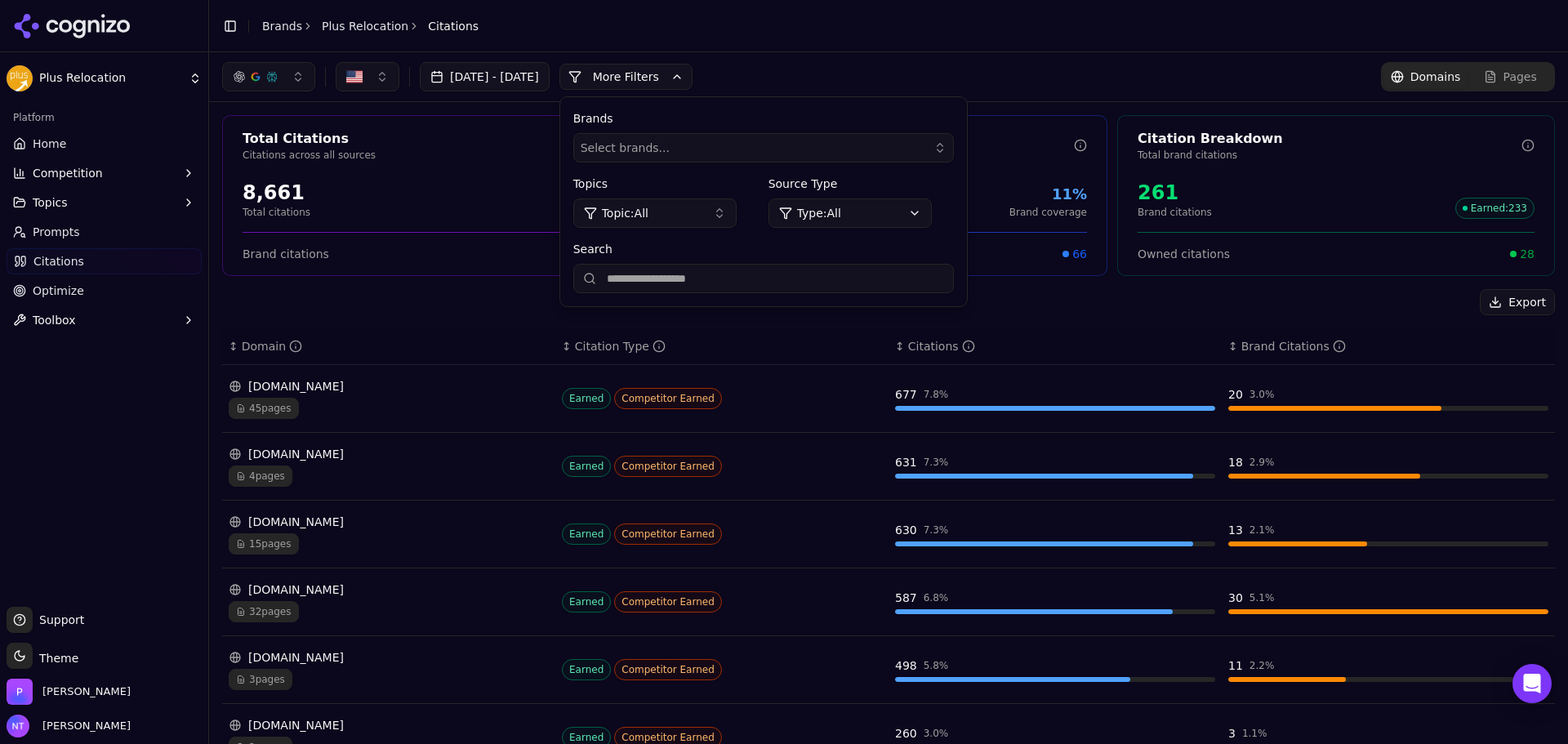
click at [741, 139] on div "Select brands..." at bounding box center [752, 148] width 343 height 16
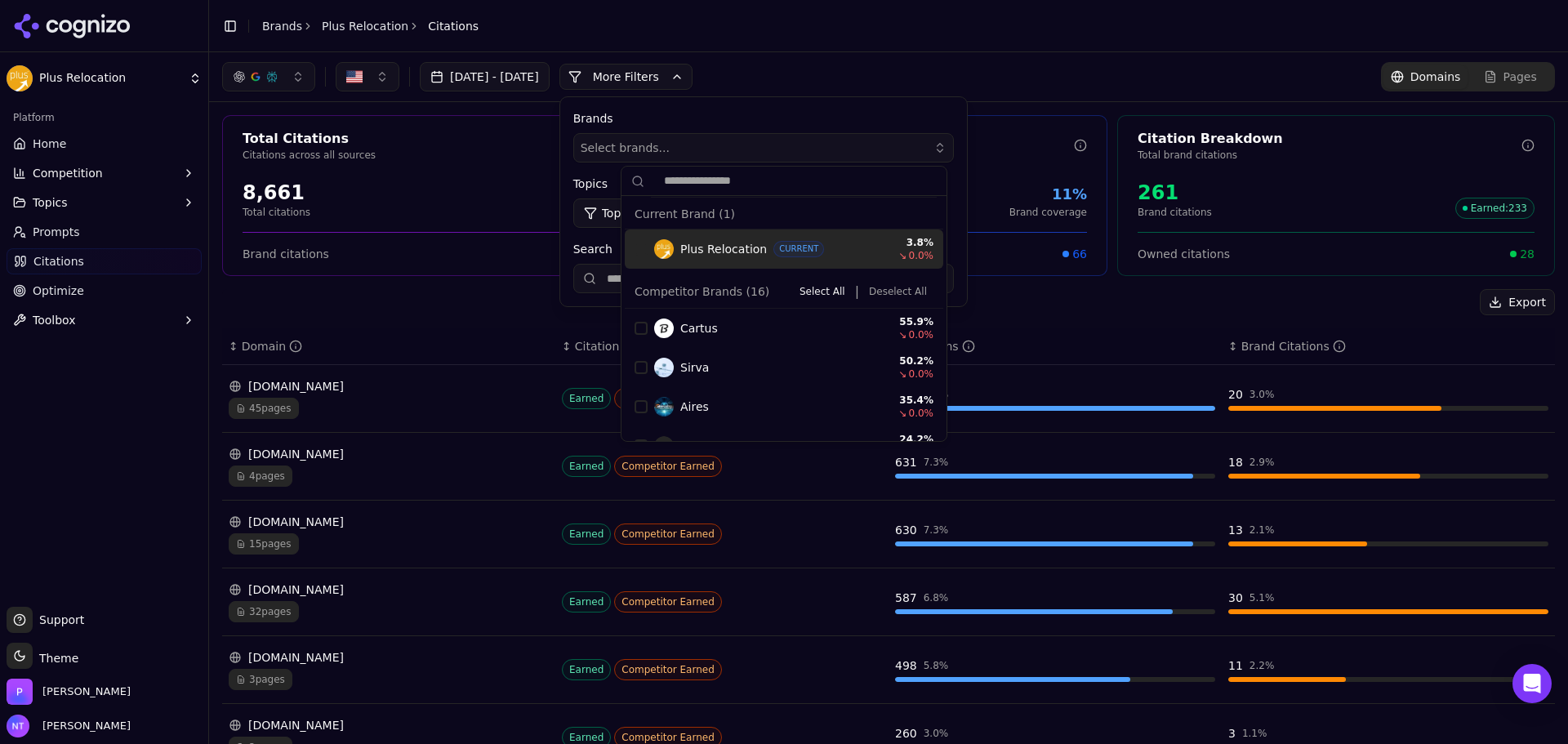
click at [638, 249] on div "Suggestions" at bounding box center [641, 249] width 13 height 13
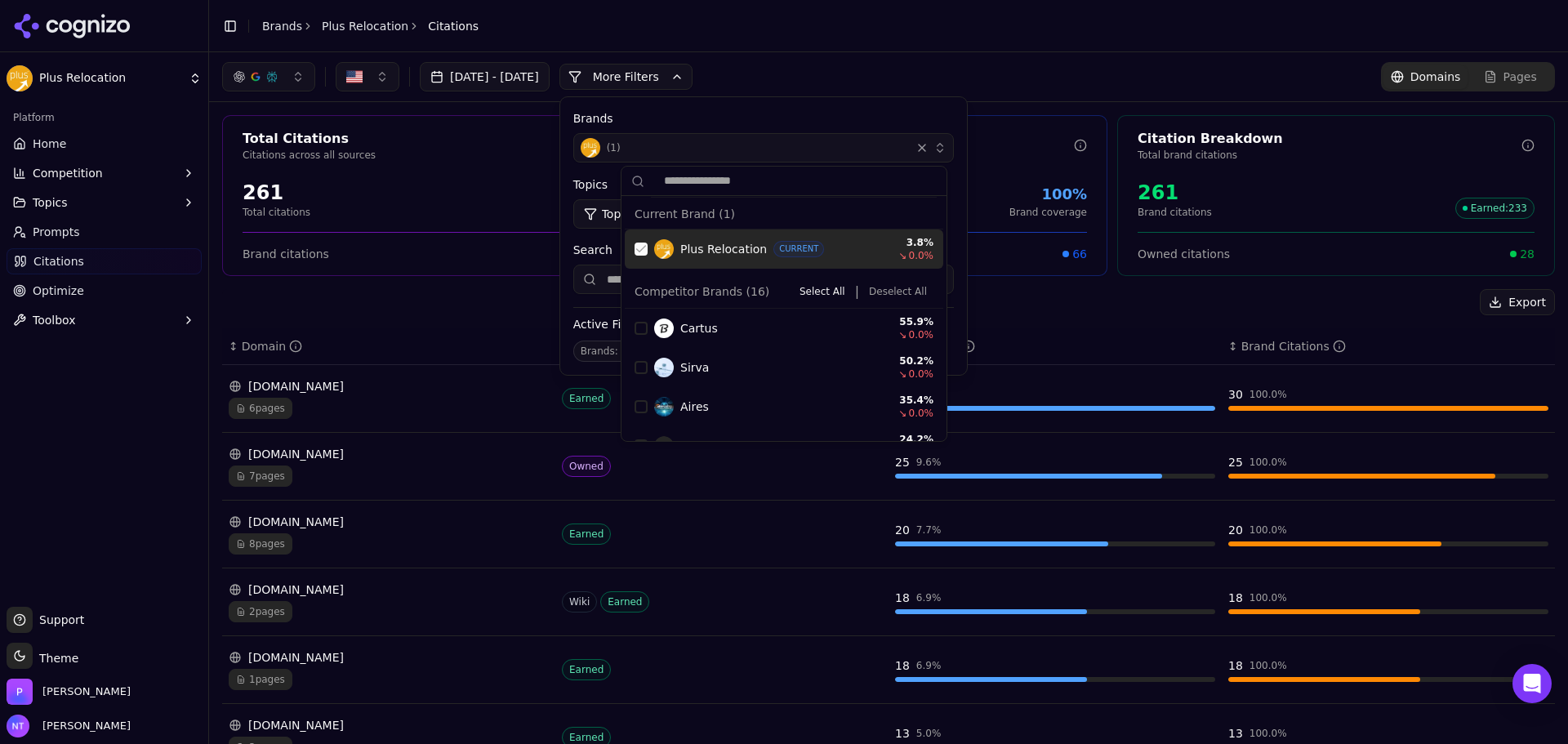
click at [638, 249] on div "Suggestions" at bounding box center [641, 249] width 13 height 13
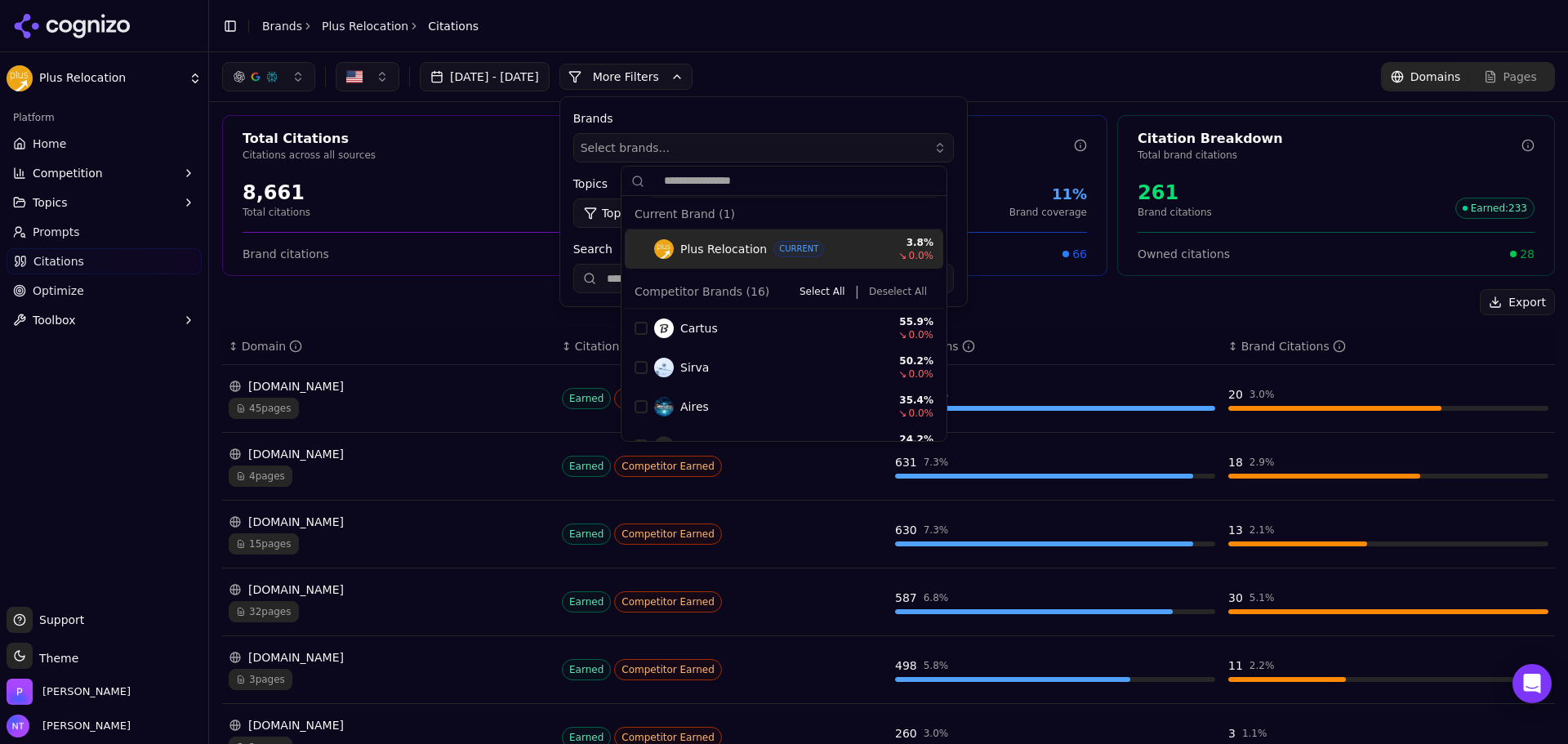
click at [687, 62] on div "[DATE] - [DATE] More More Filters Brands Select brands... Topics Topic: All Sou…" at bounding box center [457, 77] width 470 height 30
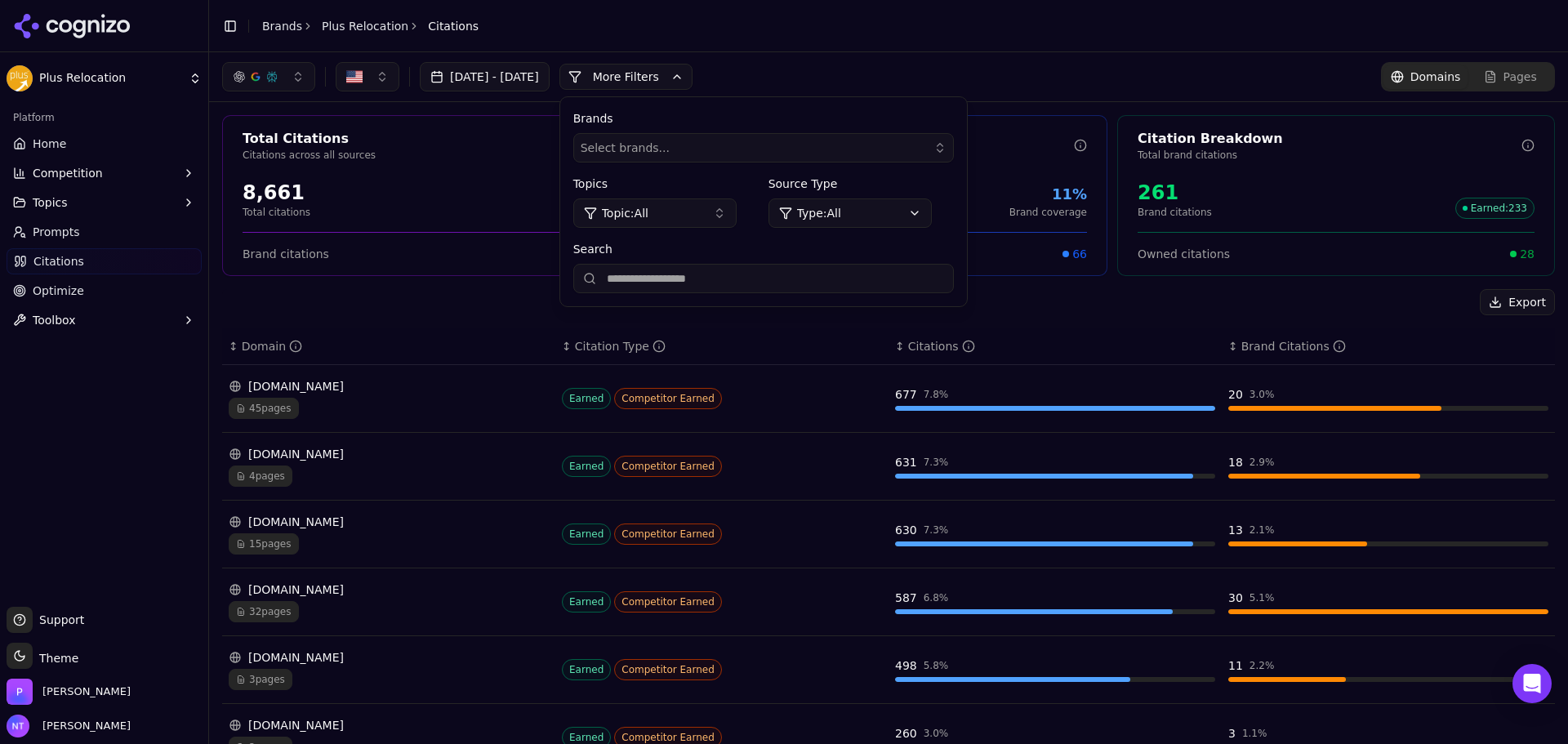
click at [678, 72] on button "More Filters" at bounding box center [626, 77] width 133 height 26
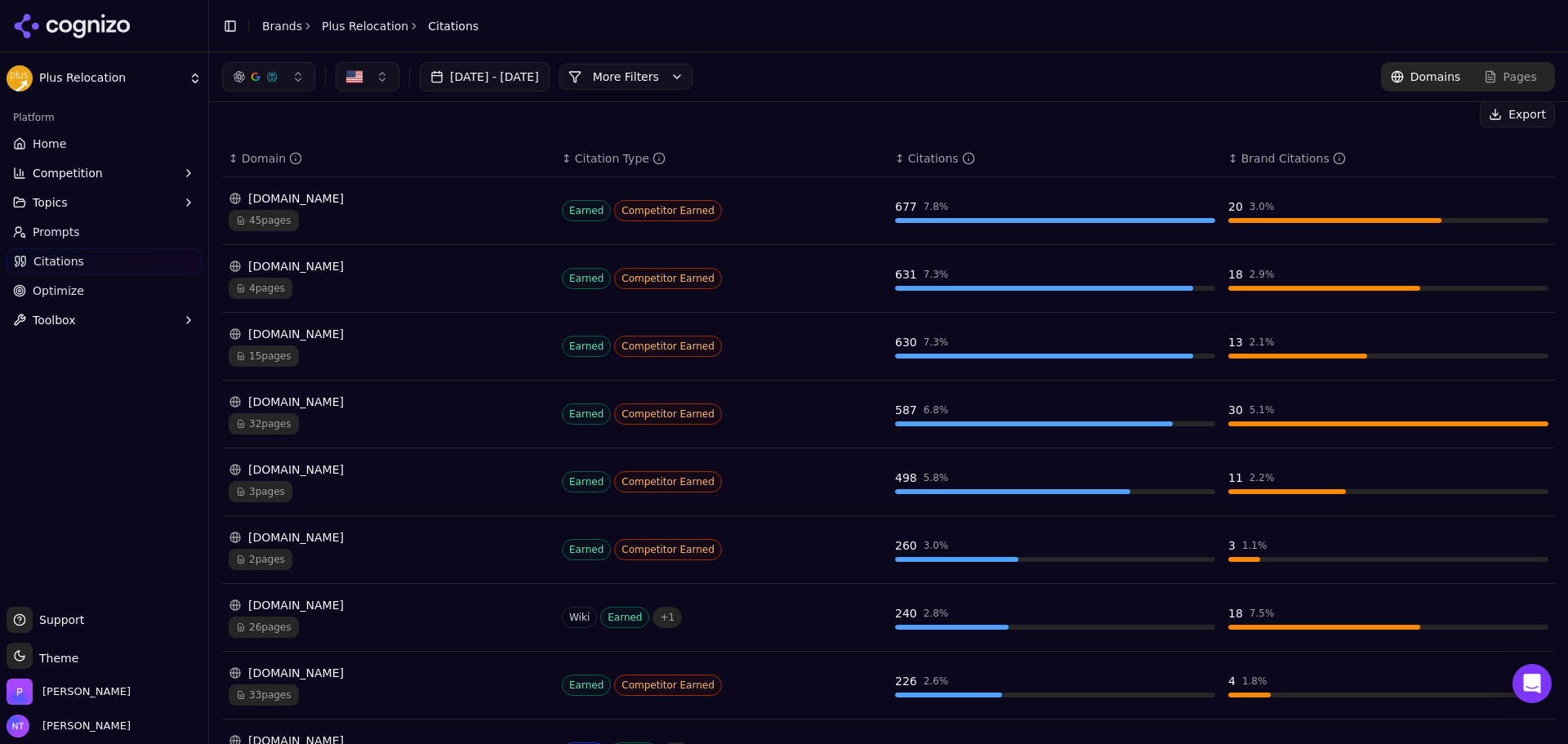
scroll to position [270, 0]
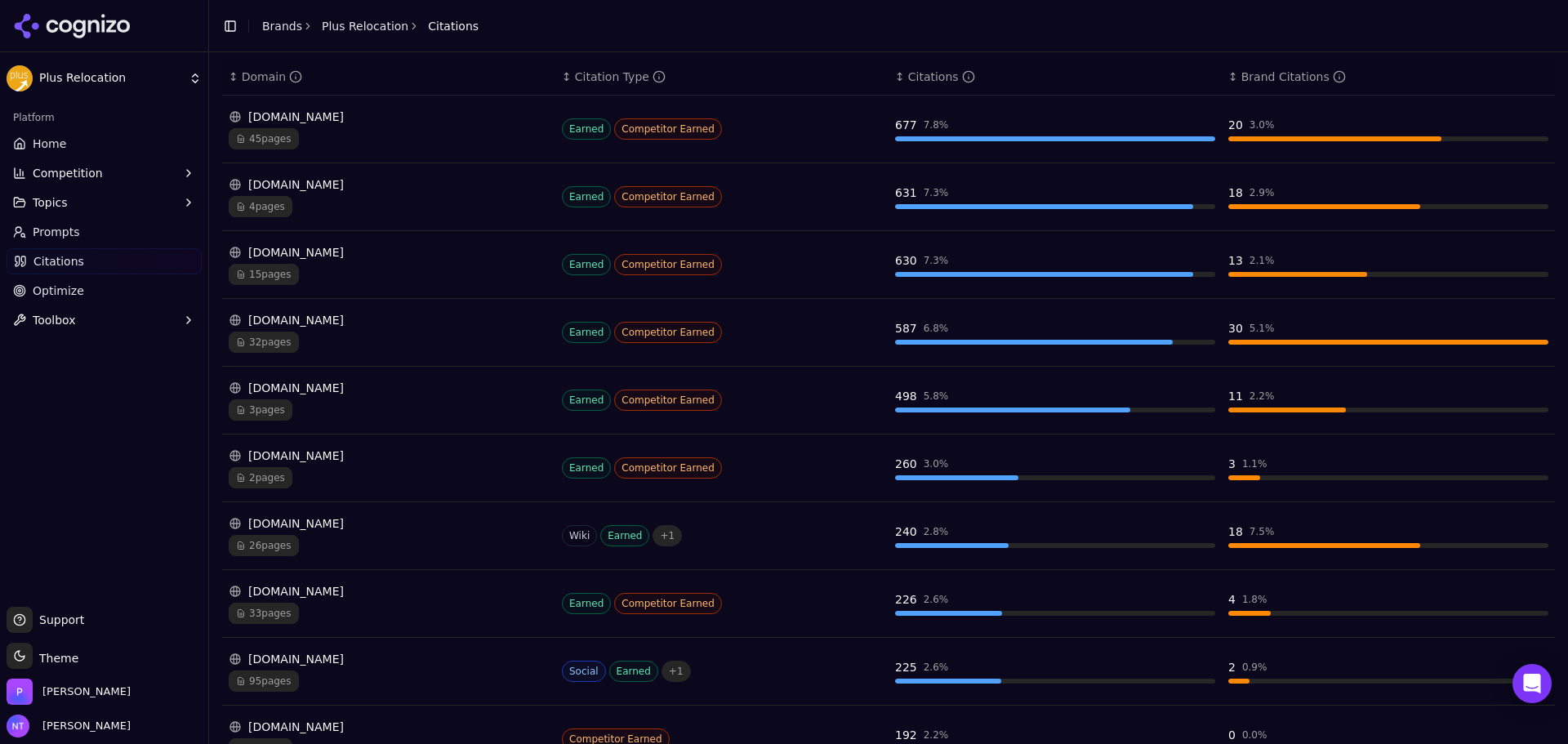
click at [66, 25] on icon at bounding box center [72, 26] width 118 height 25
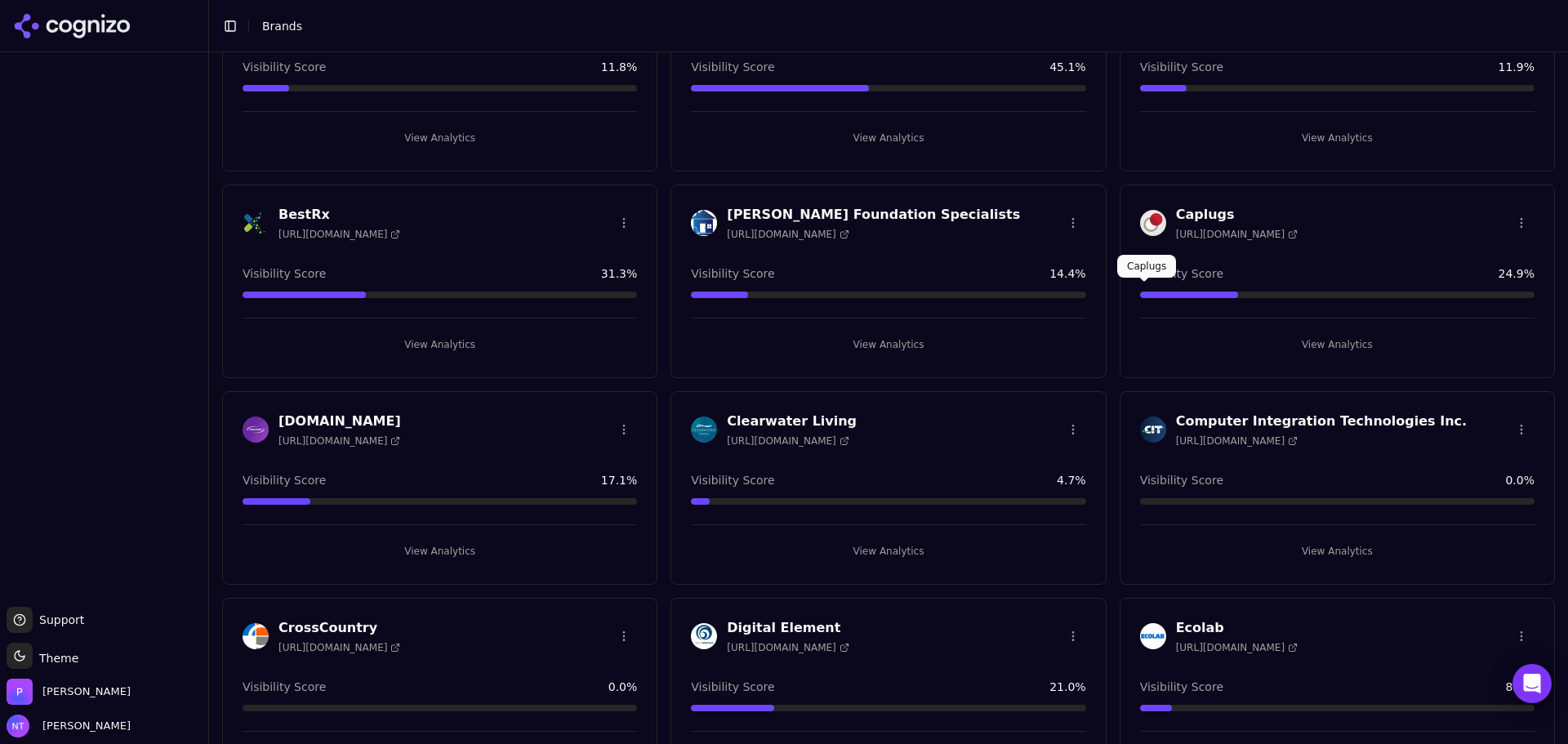
scroll to position [163, 0]
click at [1361, 559] on button "View Analytics" at bounding box center [1337, 550] width 395 height 26
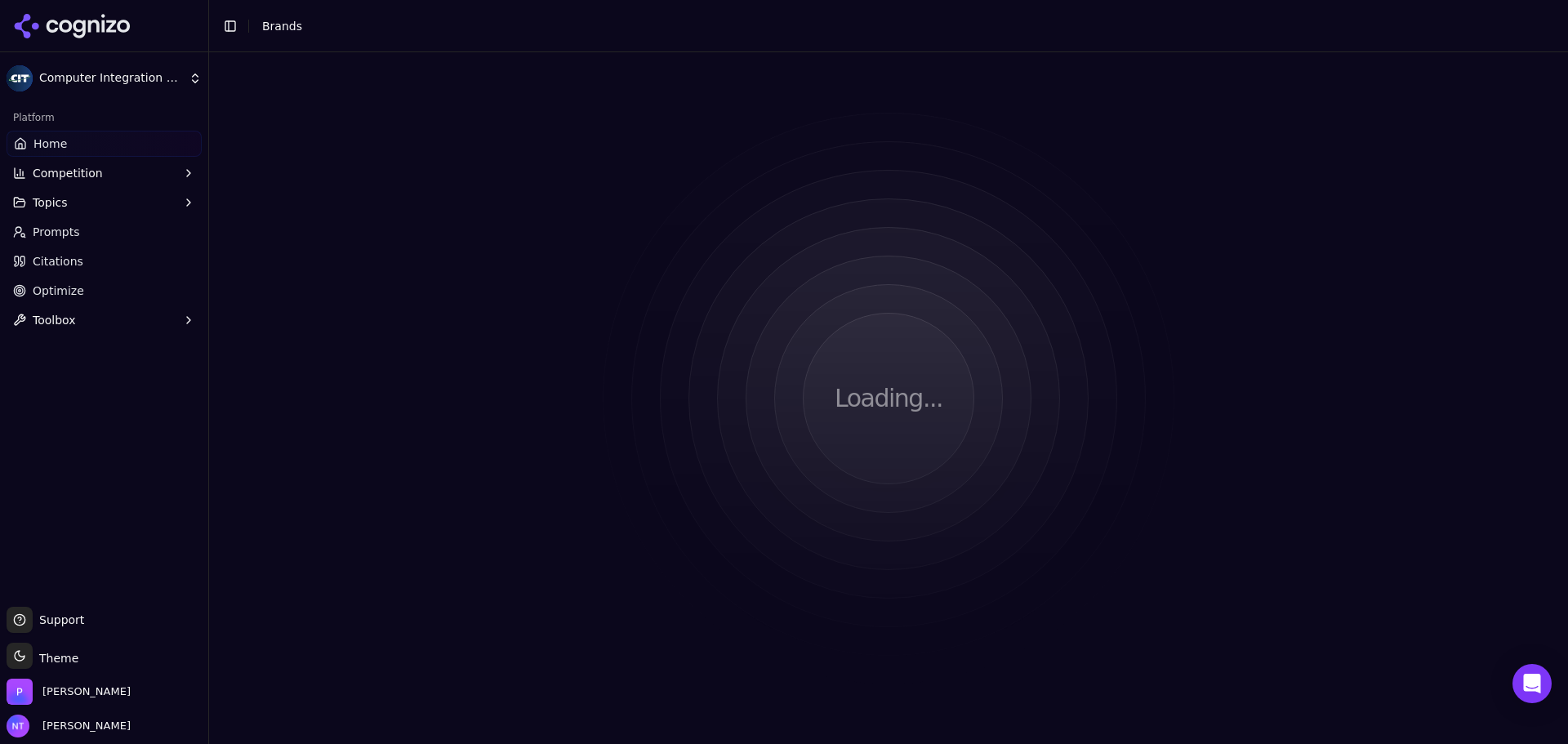
click at [1346, 545] on html "Computer Integration Technologies Inc. Platform Home Competition Topics Prompts…" at bounding box center [784, 372] width 1568 height 744
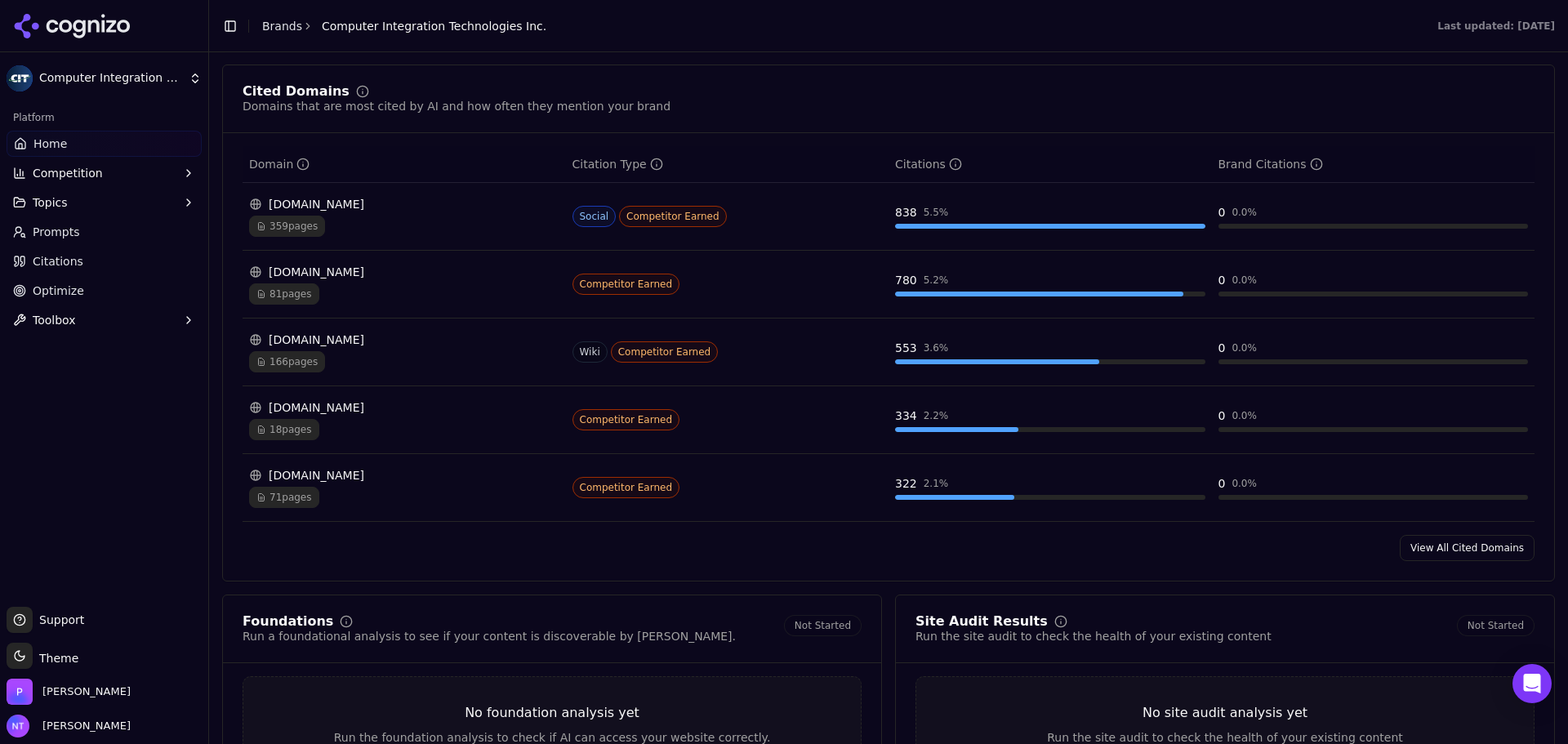
scroll to position [1633, 0]
click at [109, 235] on link "Prompts" at bounding box center [104, 232] width 195 height 26
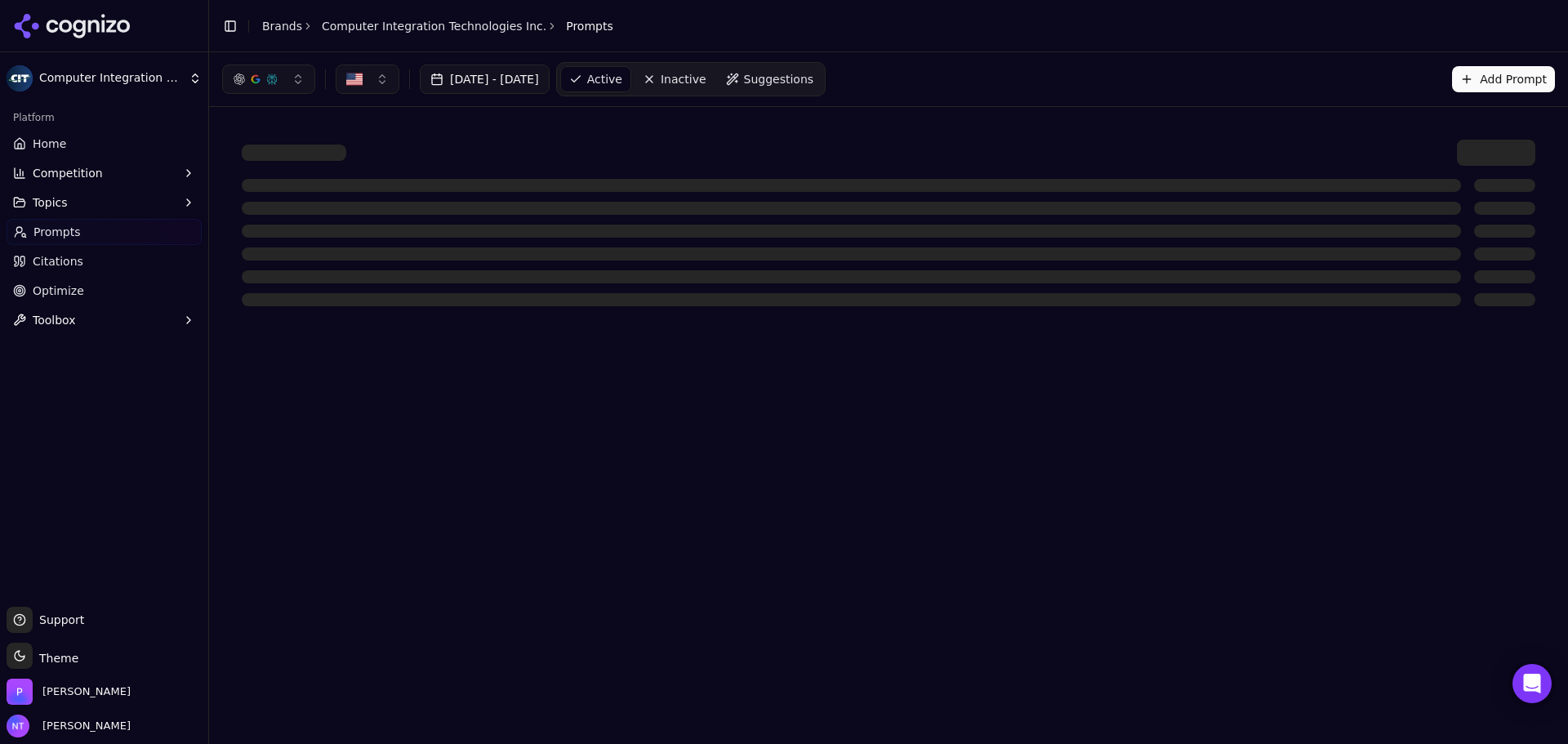
click at [90, 262] on link "Citations" at bounding box center [104, 262] width 195 height 26
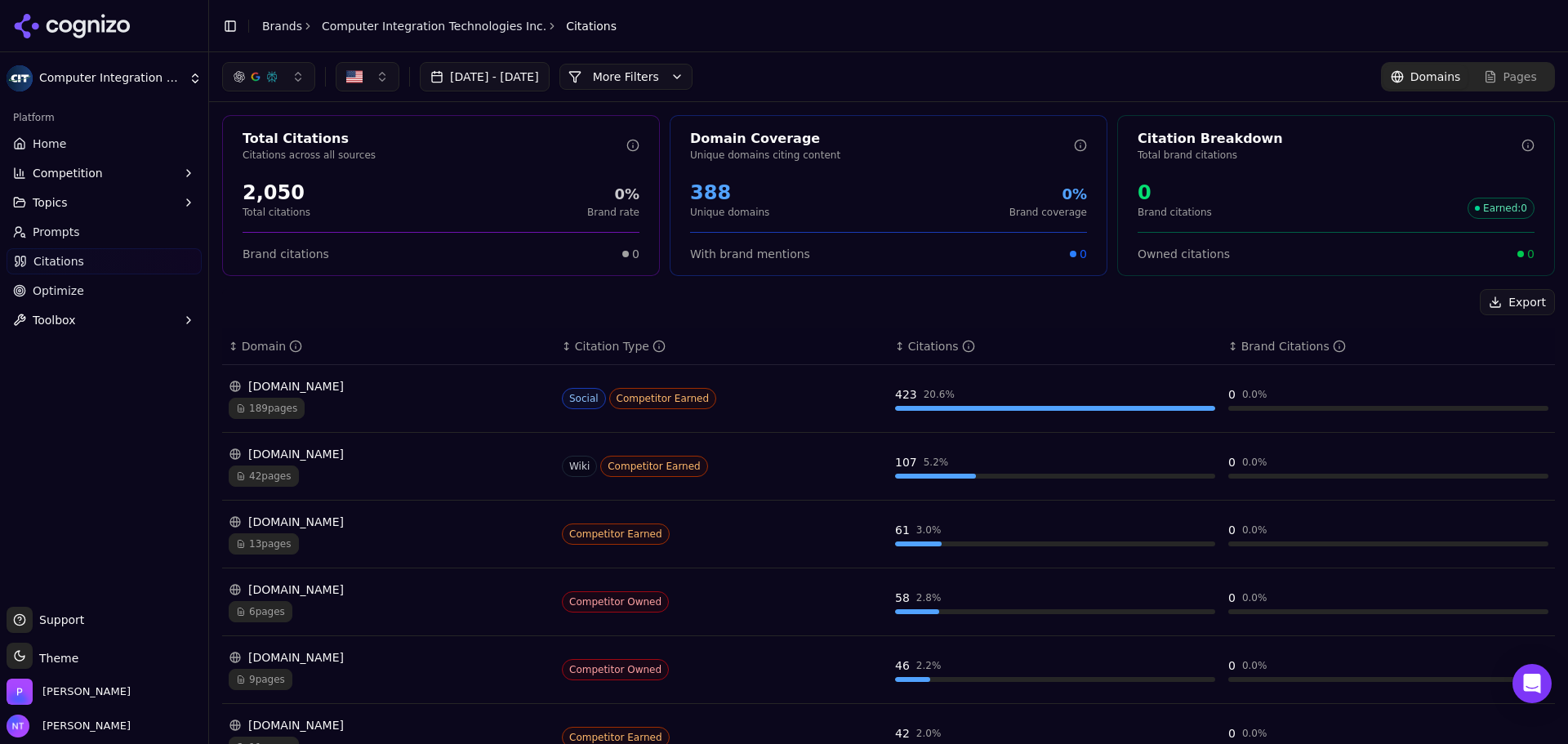
click at [693, 90] on div "[DATE] - [DATE] More More Filters" at bounding box center [457, 77] width 470 height 30
click at [693, 86] on button "More Filters" at bounding box center [626, 77] width 133 height 26
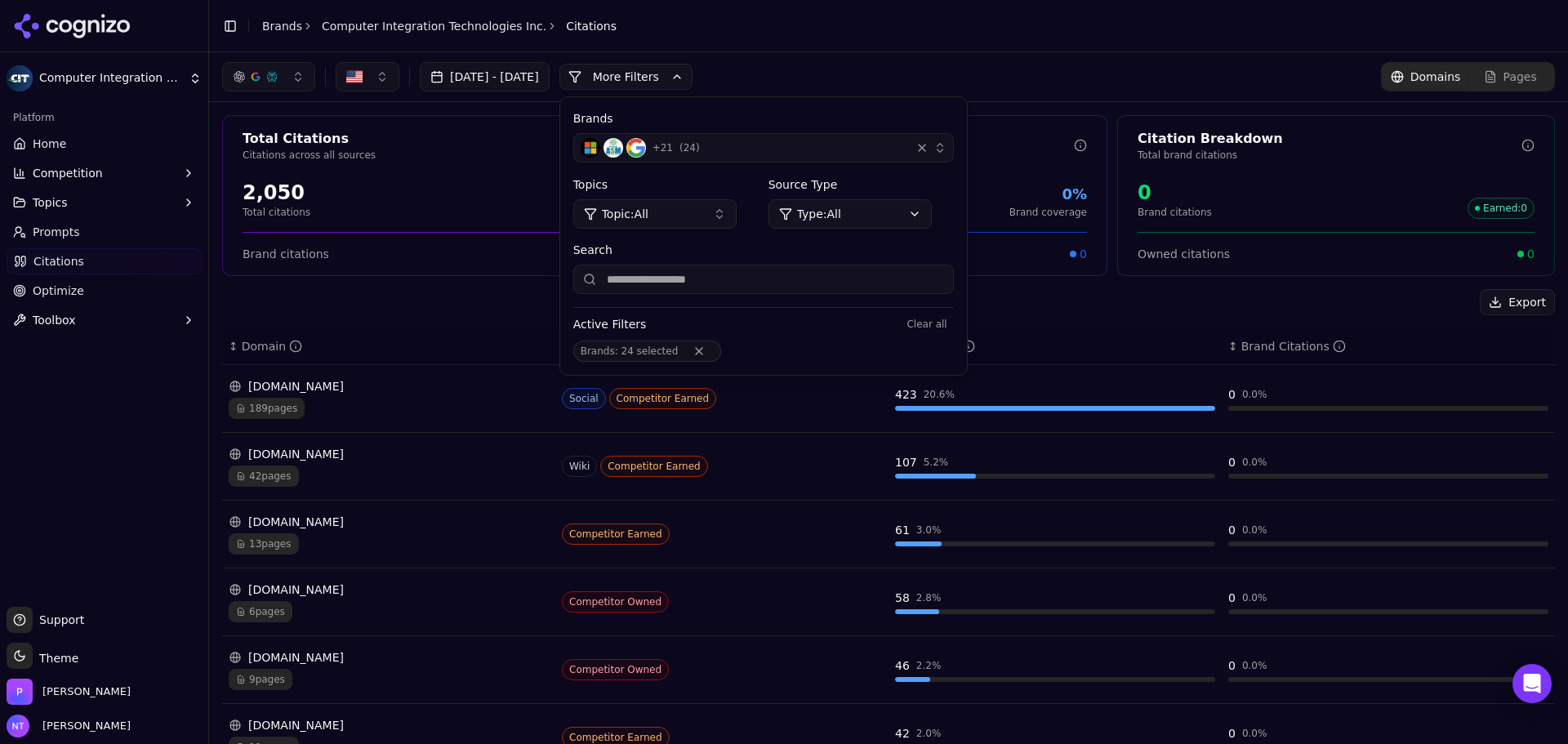
click at [760, 135] on button "+ 21 ( 24 )" at bounding box center [764, 148] width 381 height 30
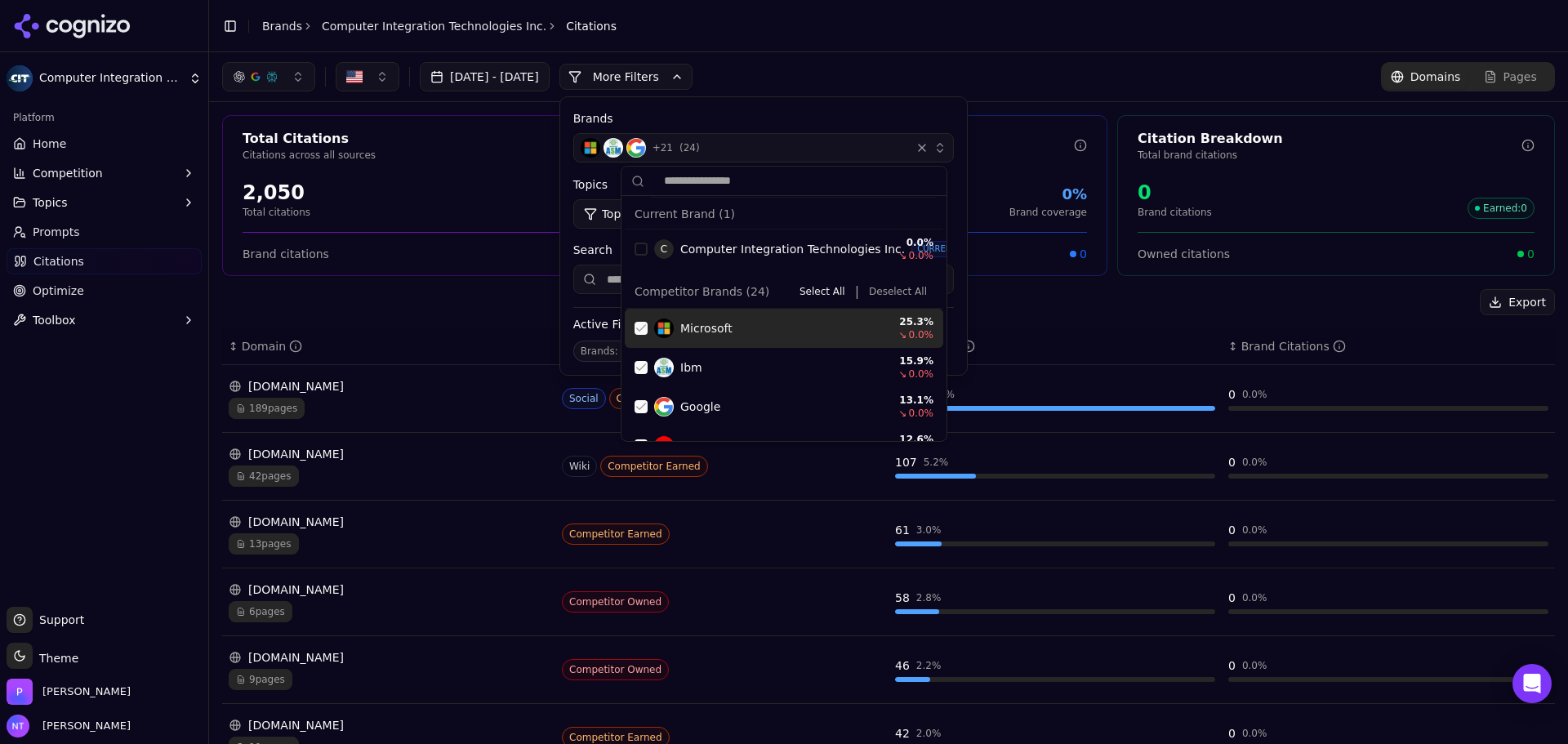
click at [890, 294] on button "Deselect All" at bounding box center [898, 291] width 71 height 20
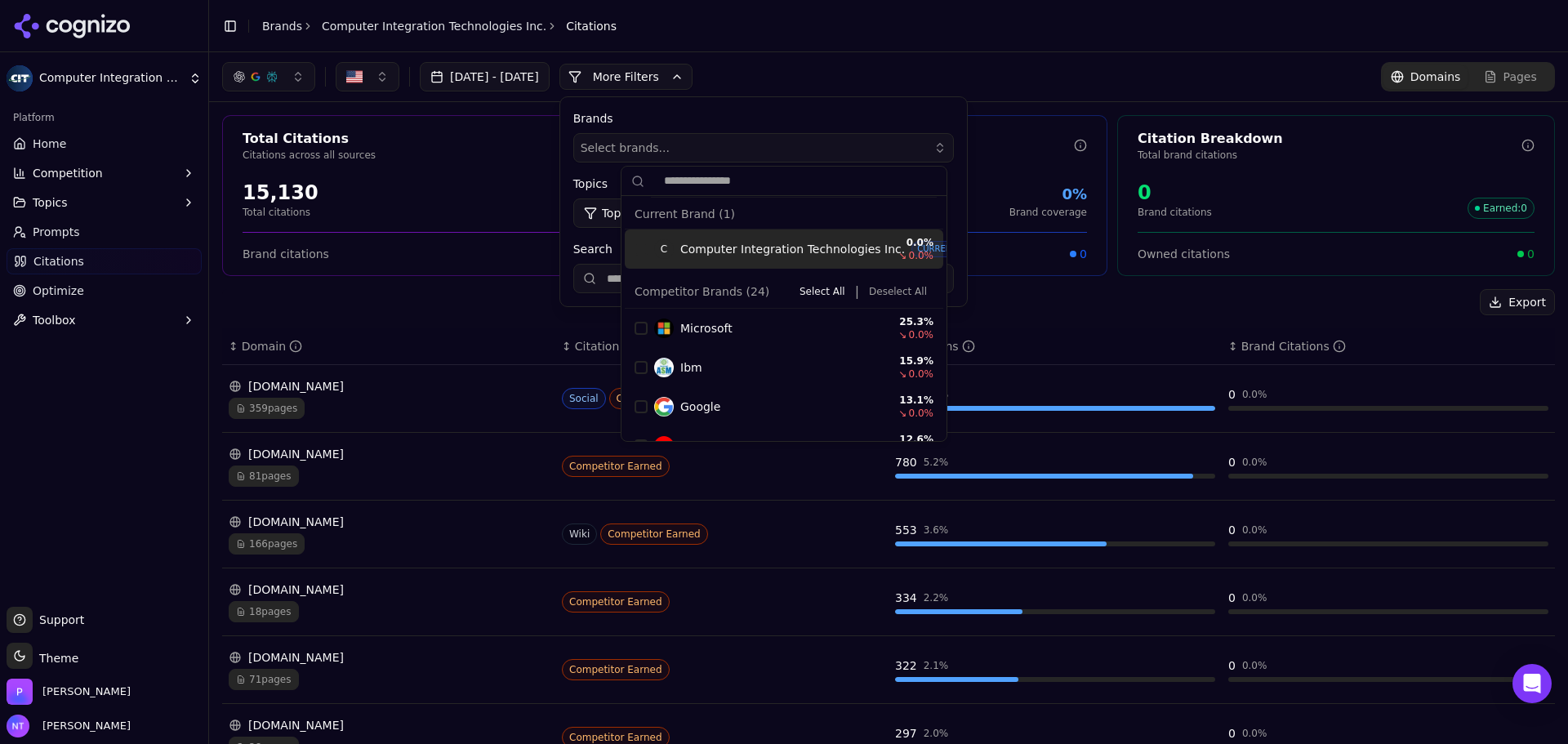
click at [683, 71] on button "More Filters" at bounding box center [626, 77] width 133 height 26
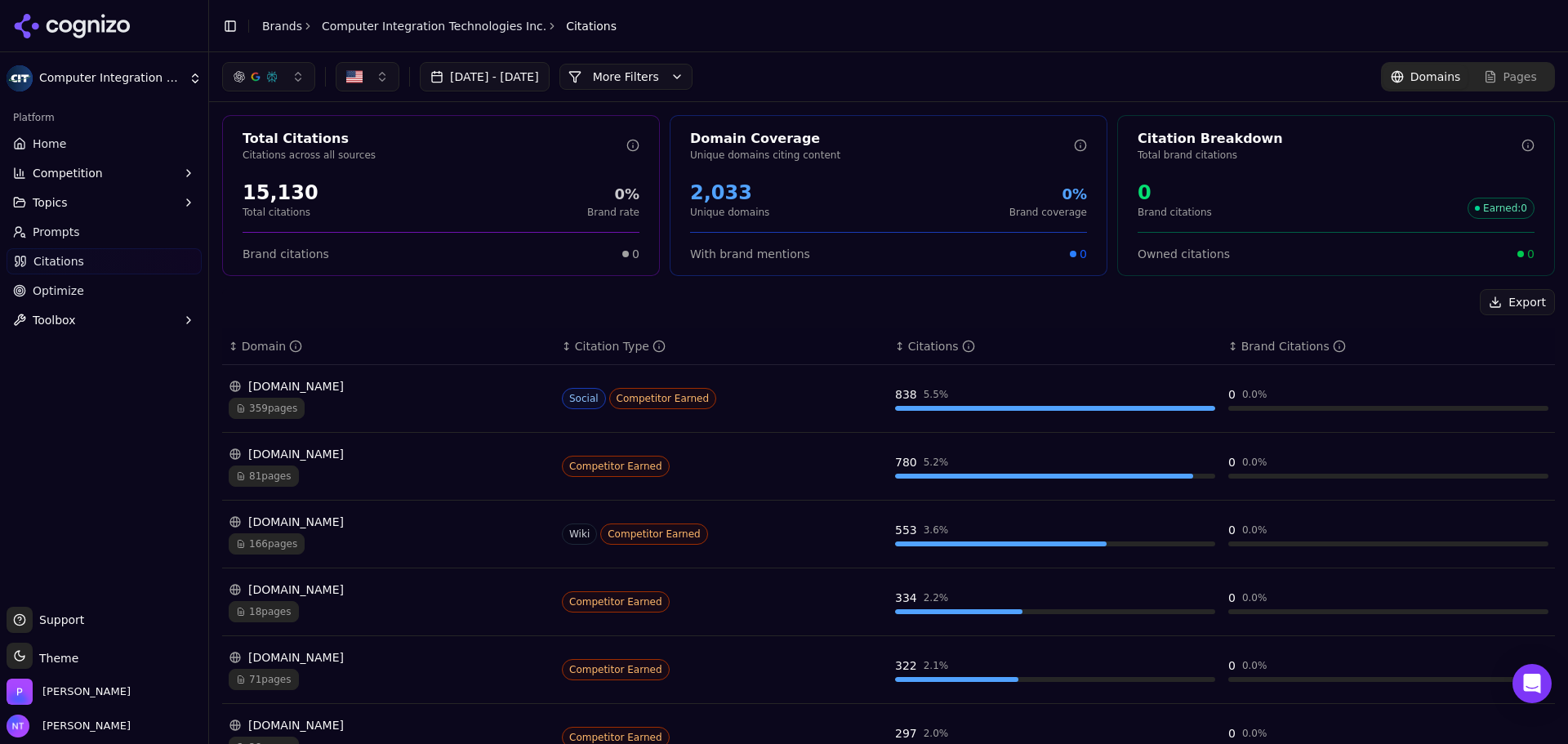
click at [898, 80] on div "[DATE] - [DATE] More More Filters Domains Pages" at bounding box center [889, 77] width 1333 height 30
